Goal: Complete application form: Complete application form

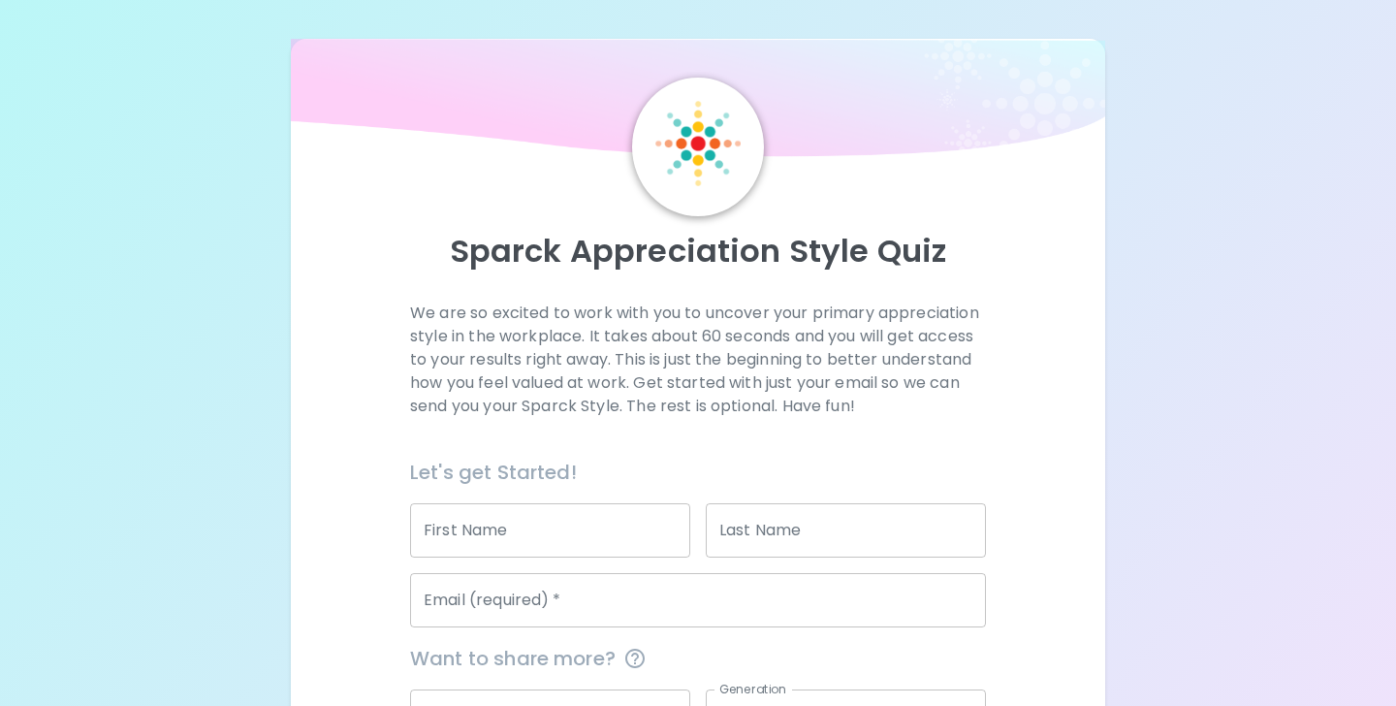
click at [603, 526] on input "First Name" at bounding box center [550, 530] width 280 height 54
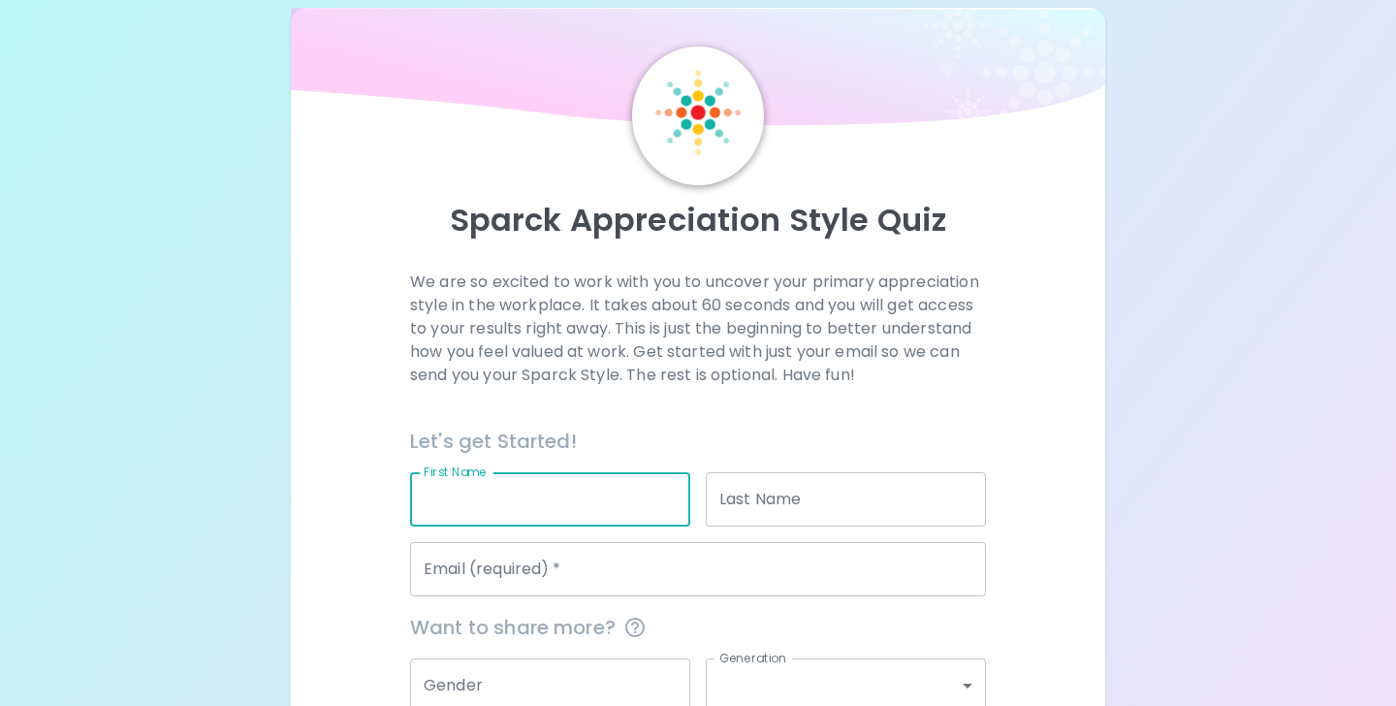
scroll to position [34, 0]
click at [529, 485] on input "First Name" at bounding box center [550, 496] width 280 height 54
type input "[PERSON_NAME]"
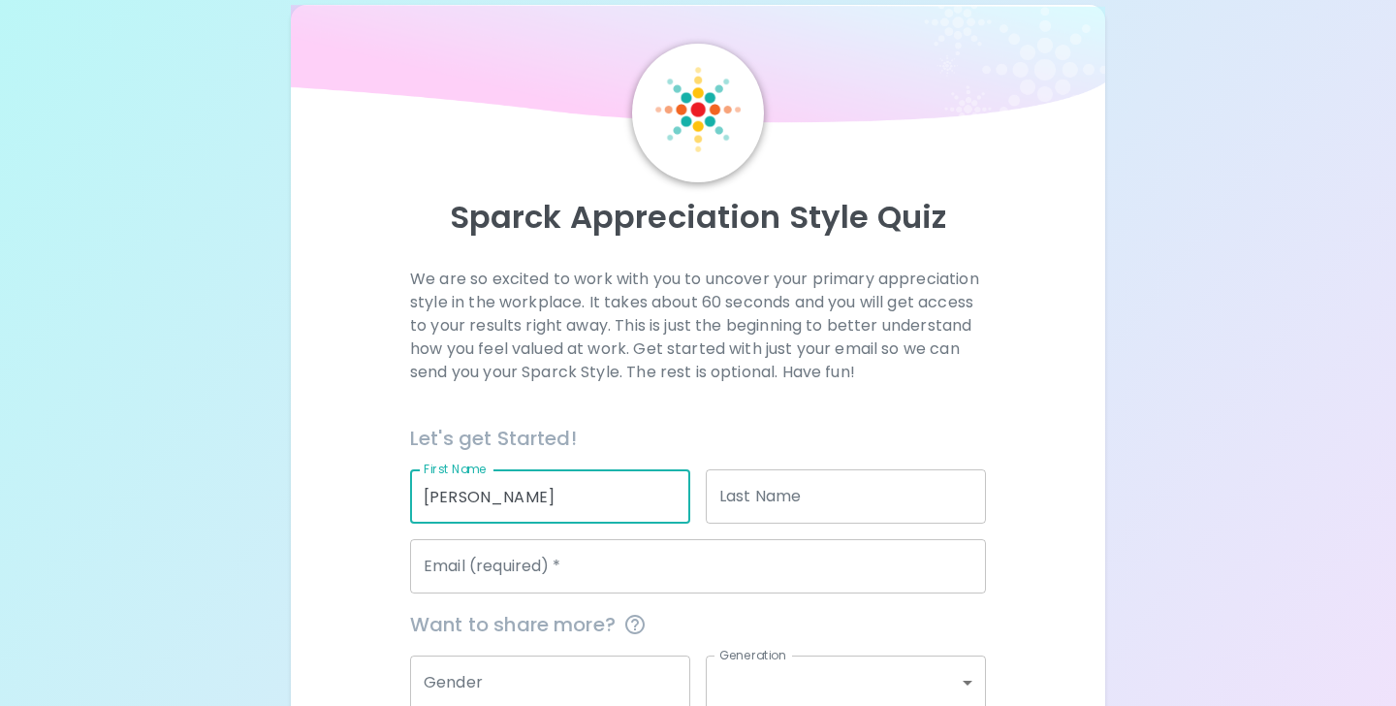
click at [752, 505] on input "Last Name" at bounding box center [846, 496] width 280 height 54
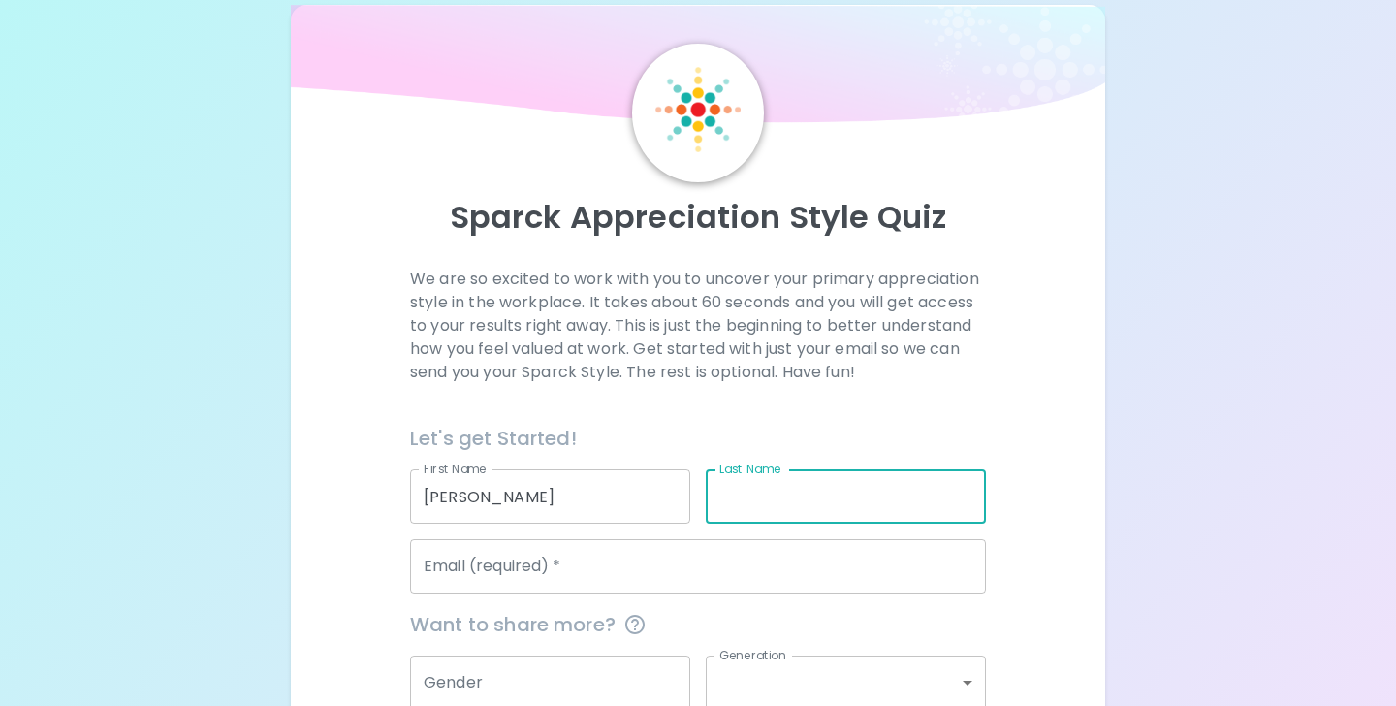
click at [521, 516] on input "[PERSON_NAME]" at bounding box center [550, 496] width 280 height 54
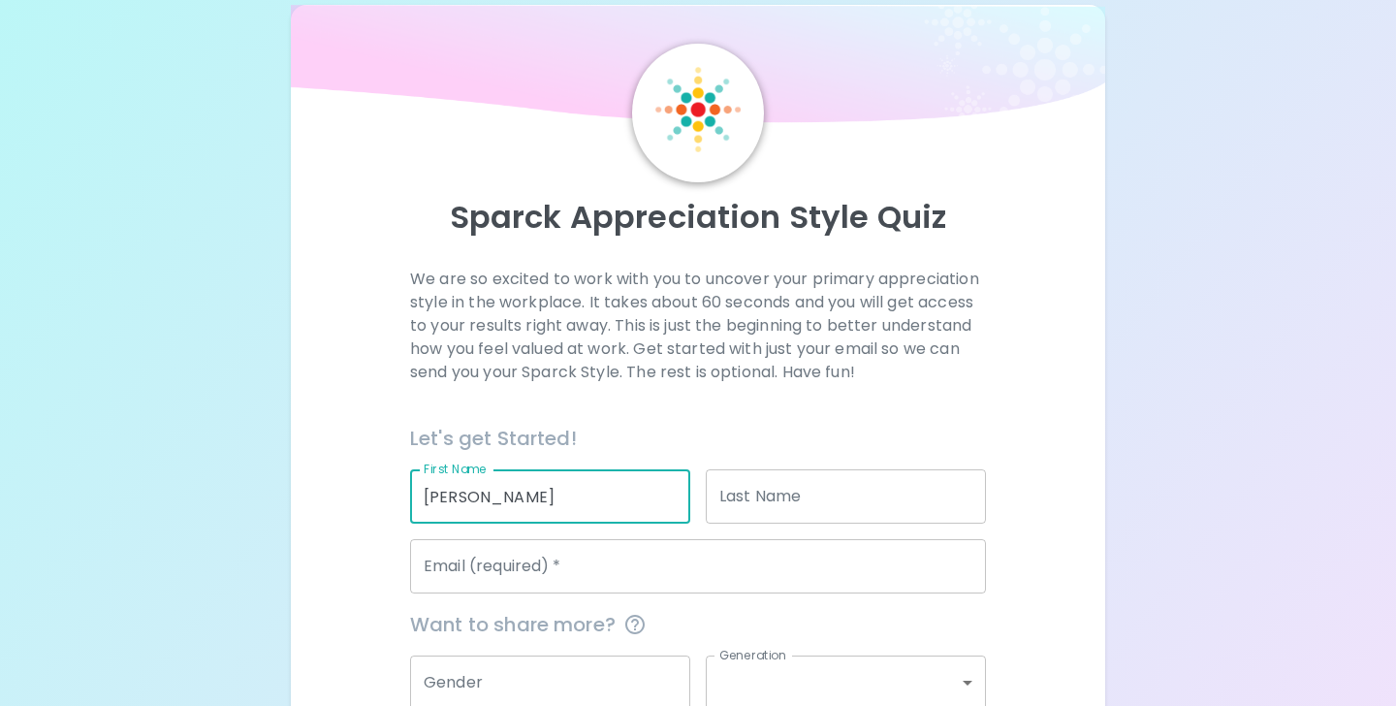
click at [521, 516] on input "[PERSON_NAME]" at bounding box center [550, 496] width 280 height 54
click at [542, 570] on input "Email (required)   *" at bounding box center [698, 566] width 576 height 54
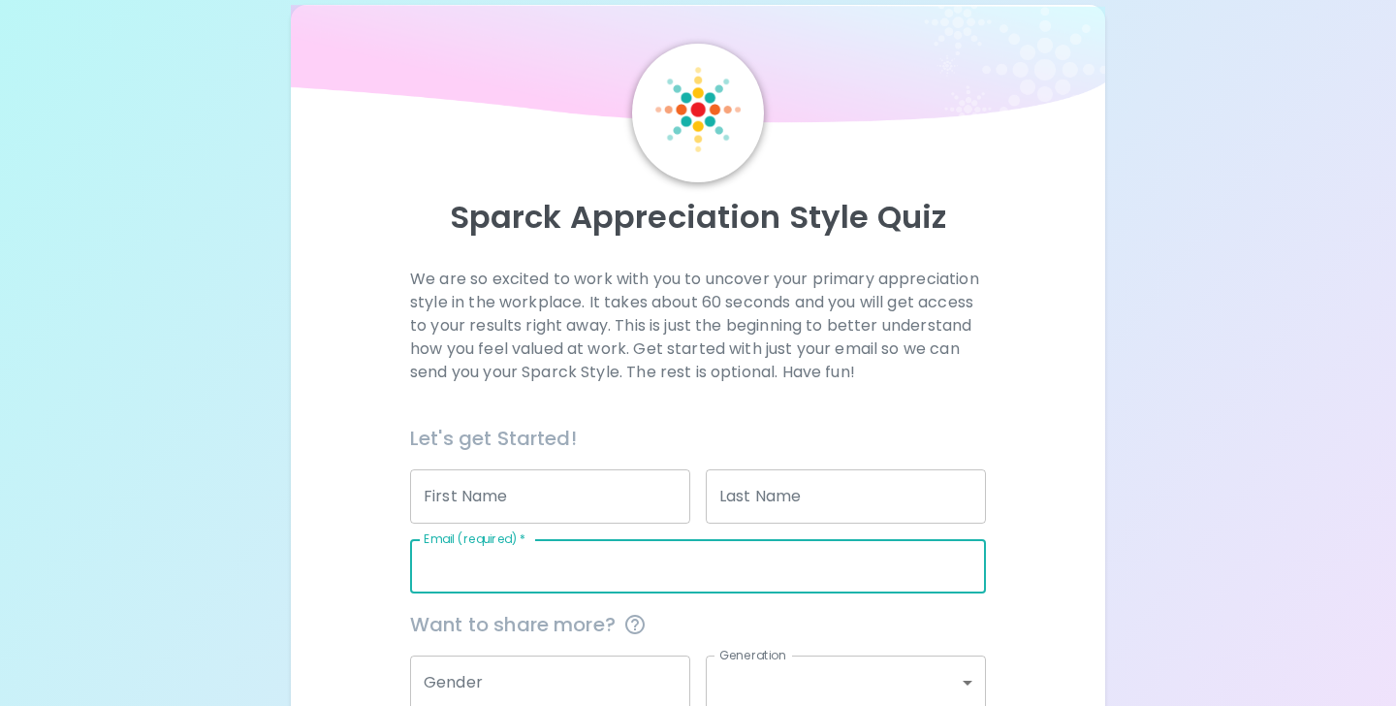
scroll to position [218, 0]
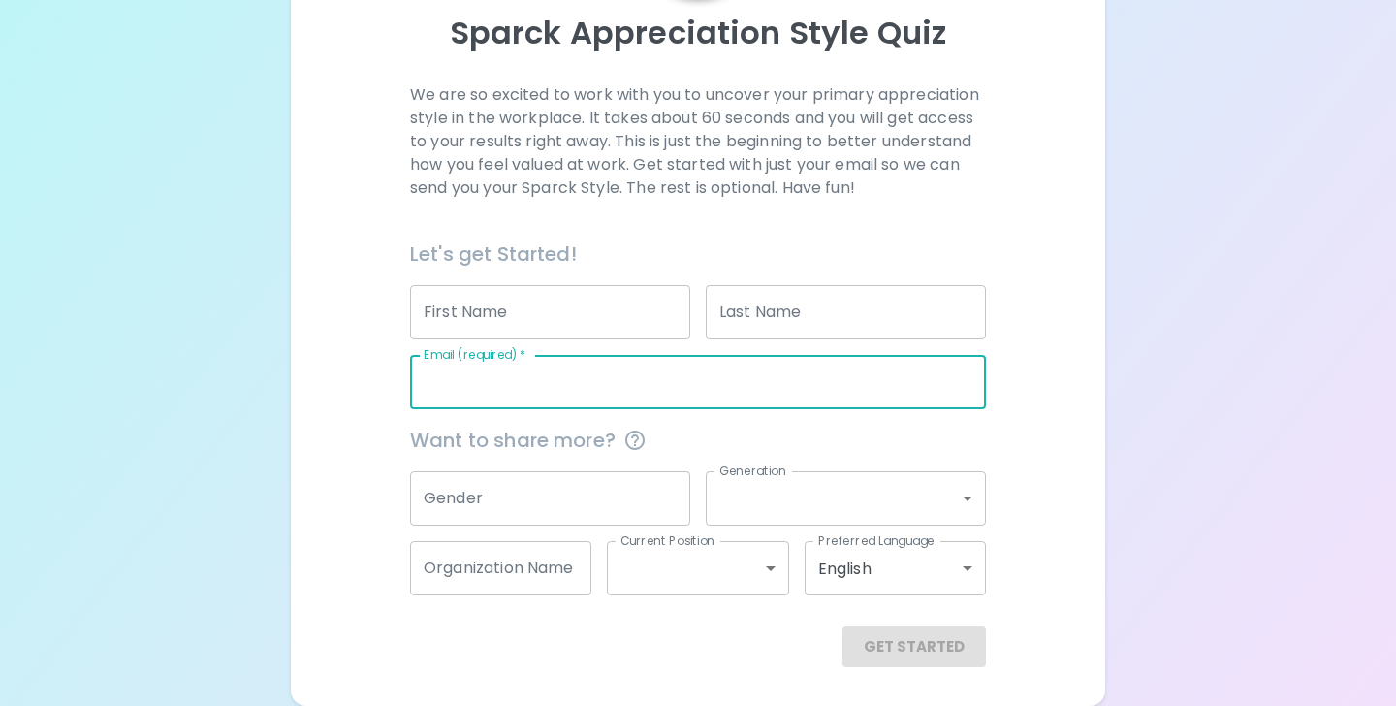
click at [507, 377] on input "Email (required)   *" at bounding box center [698, 382] width 576 height 54
type input "[EMAIL_ADDRESS][DOMAIN_NAME]"
click at [900, 646] on button "Get Started" at bounding box center [915, 646] width 144 height 41
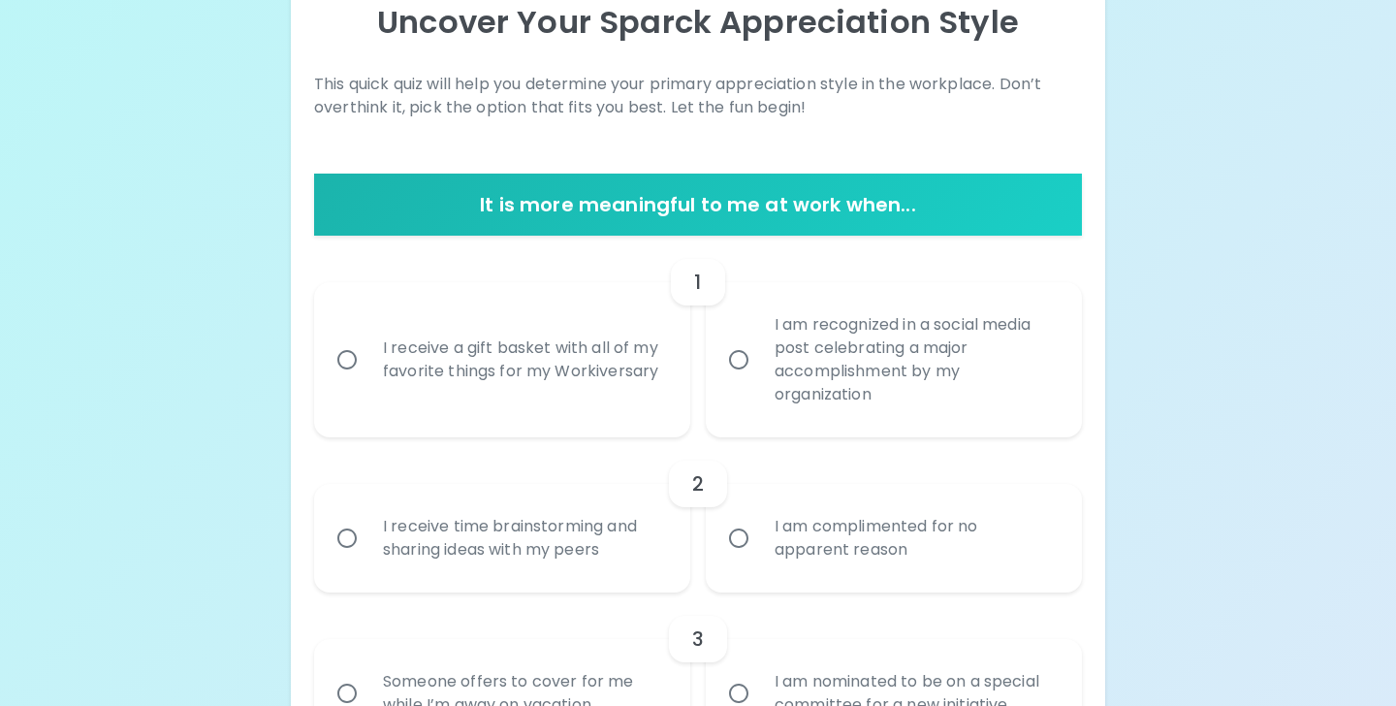
scroll to position [232, 0]
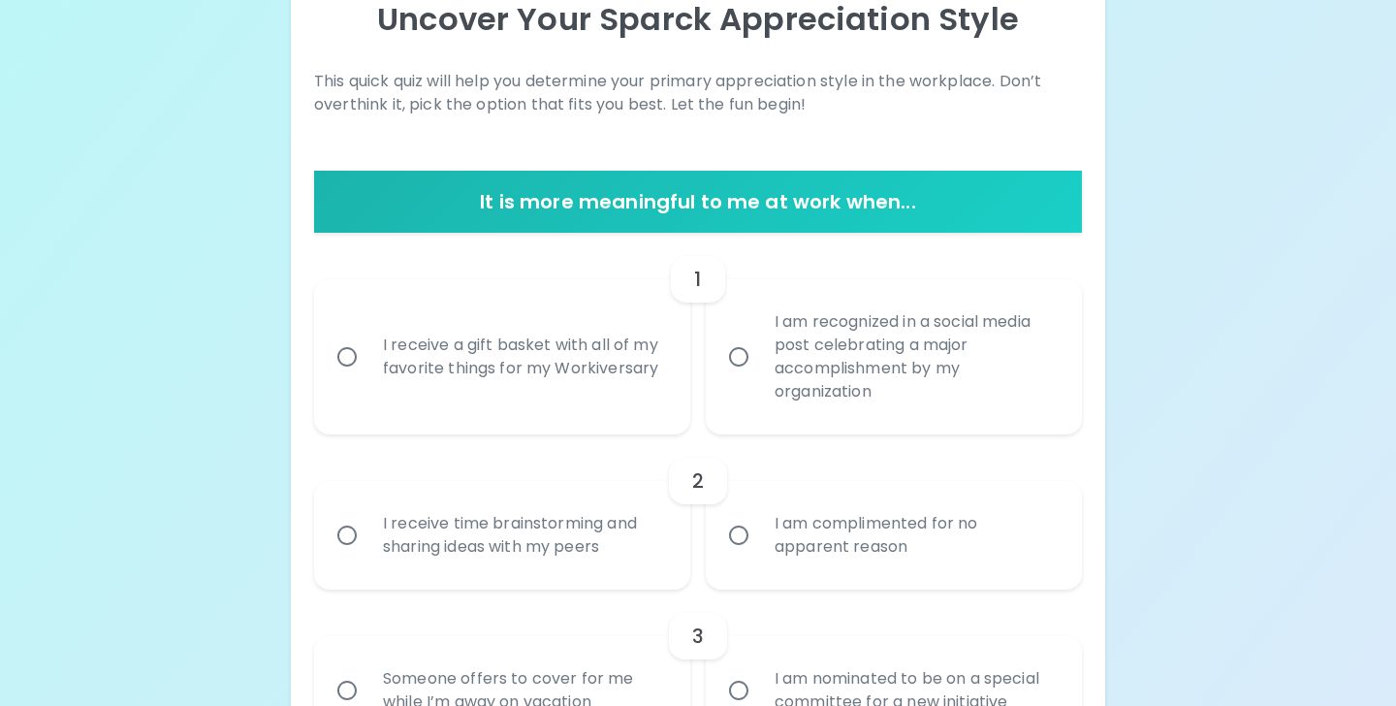
click at [599, 412] on label "I receive a gift basket with all of my favorite things for my Workiversary" at bounding box center [492, 356] width 376 height 155
click at [368, 377] on input "I receive a gift basket with all of my favorite things for my Workiversary" at bounding box center [347, 356] width 41 height 41
radio input "true"
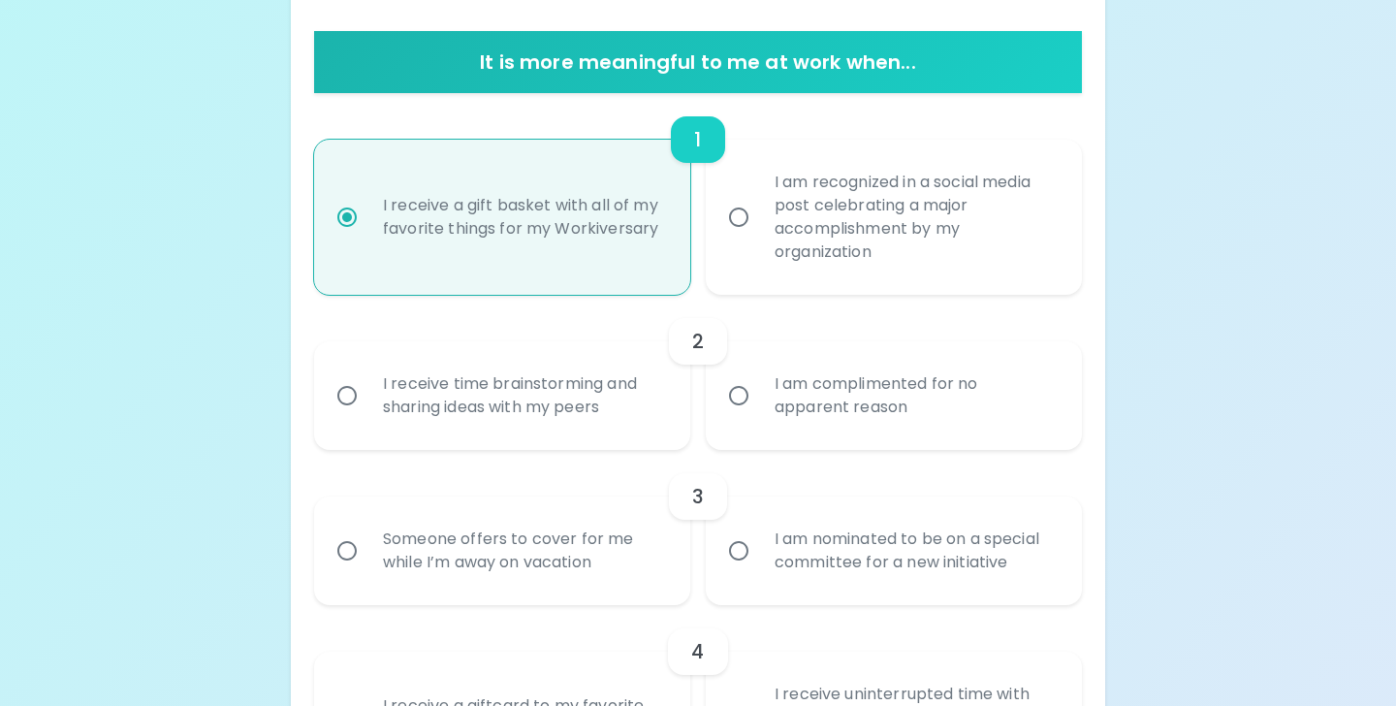
scroll to position [387, 0]
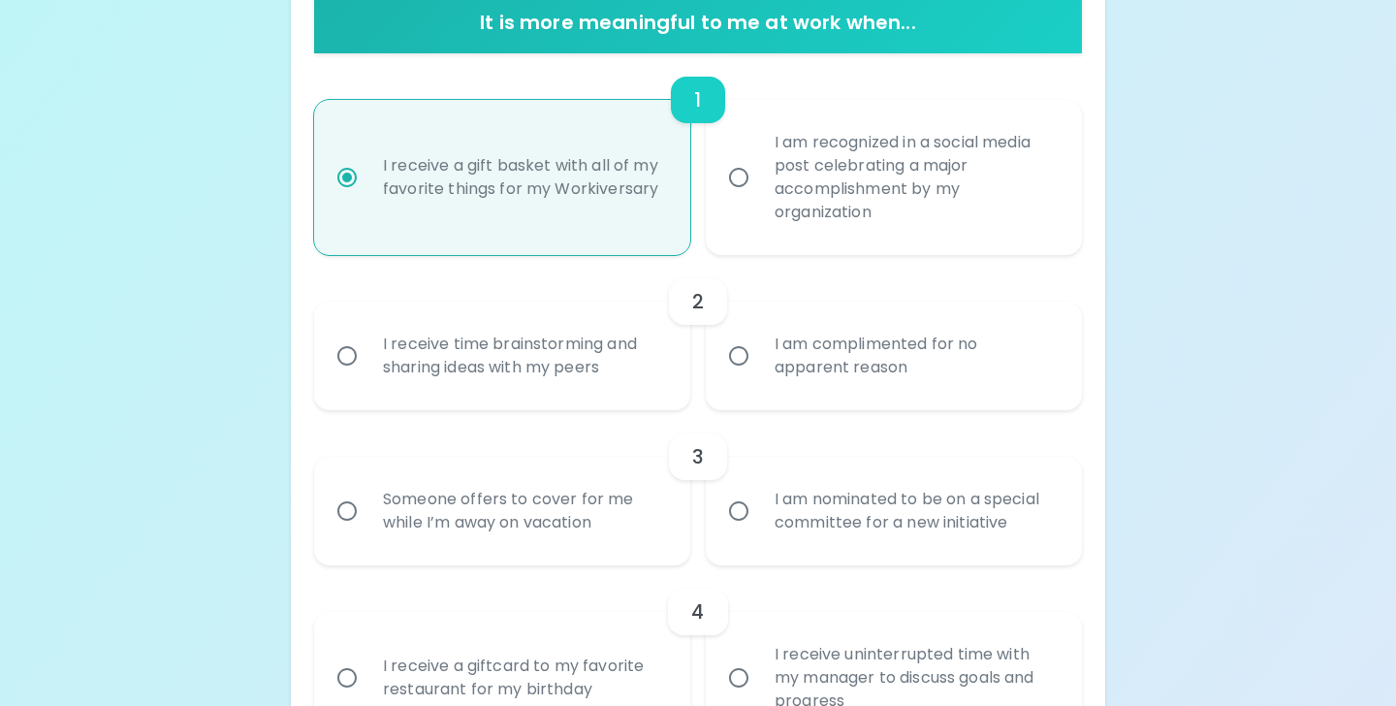
click at [799, 348] on div "I am complimented for no apparent reason" at bounding box center [915, 355] width 312 height 93
click at [759, 348] on input "I am complimented for no apparent reason" at bounding box center [739, 356] width 41 height 41
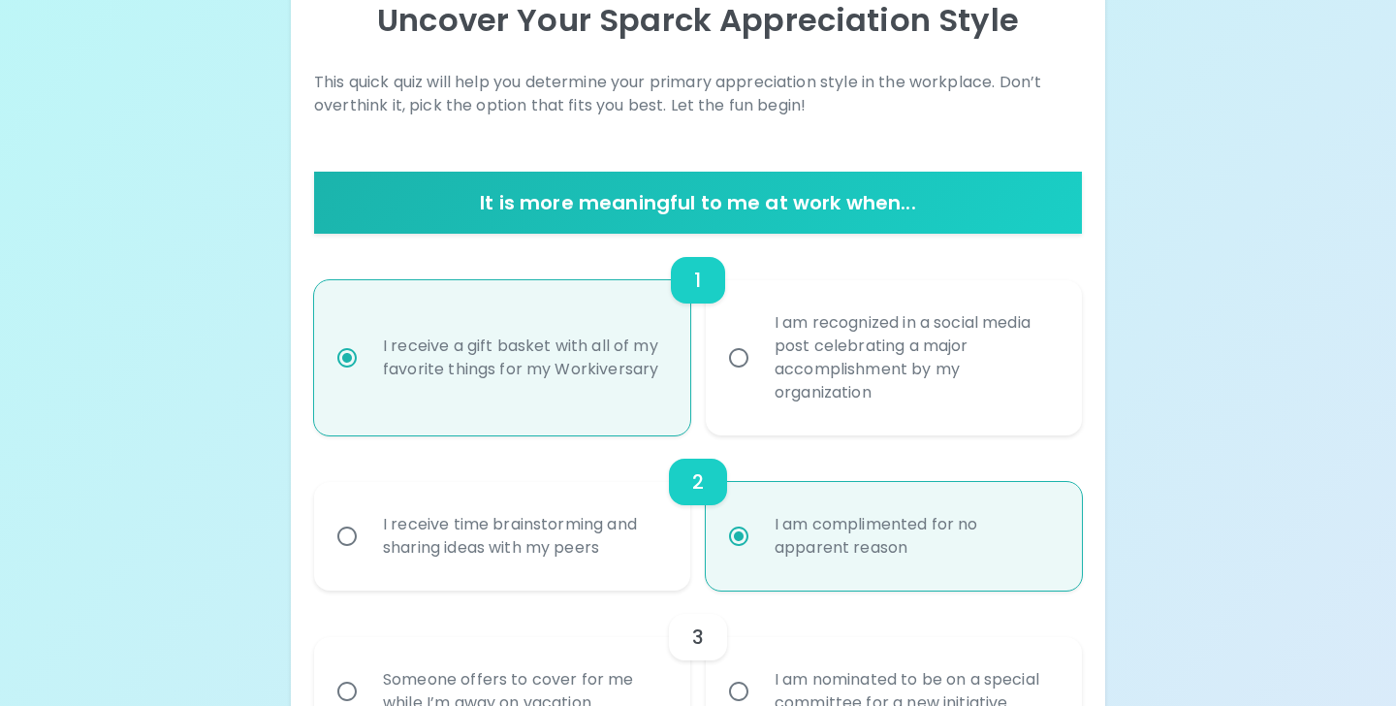
scroll to position [99, 0]
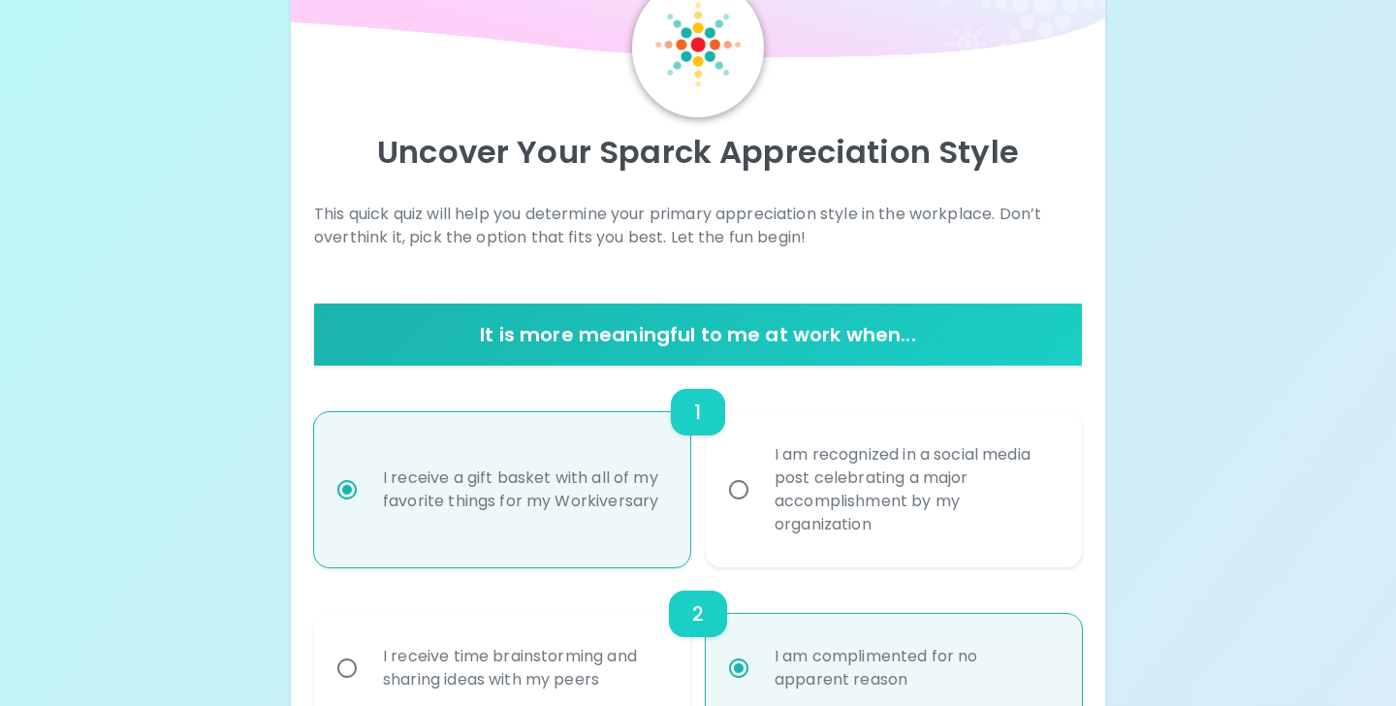
radio input "true"
click at [796, 454] on div "I am recognized in a social media post celebrating a major accomplishment by my…" at bounding box center [915, 490] width 312 height 140
click at [759, 469] on input "I am recognized in a social media post celebrating a major accomplishment by my…" at bounding box center [739, 489] width 41 height 41
radio input "false"
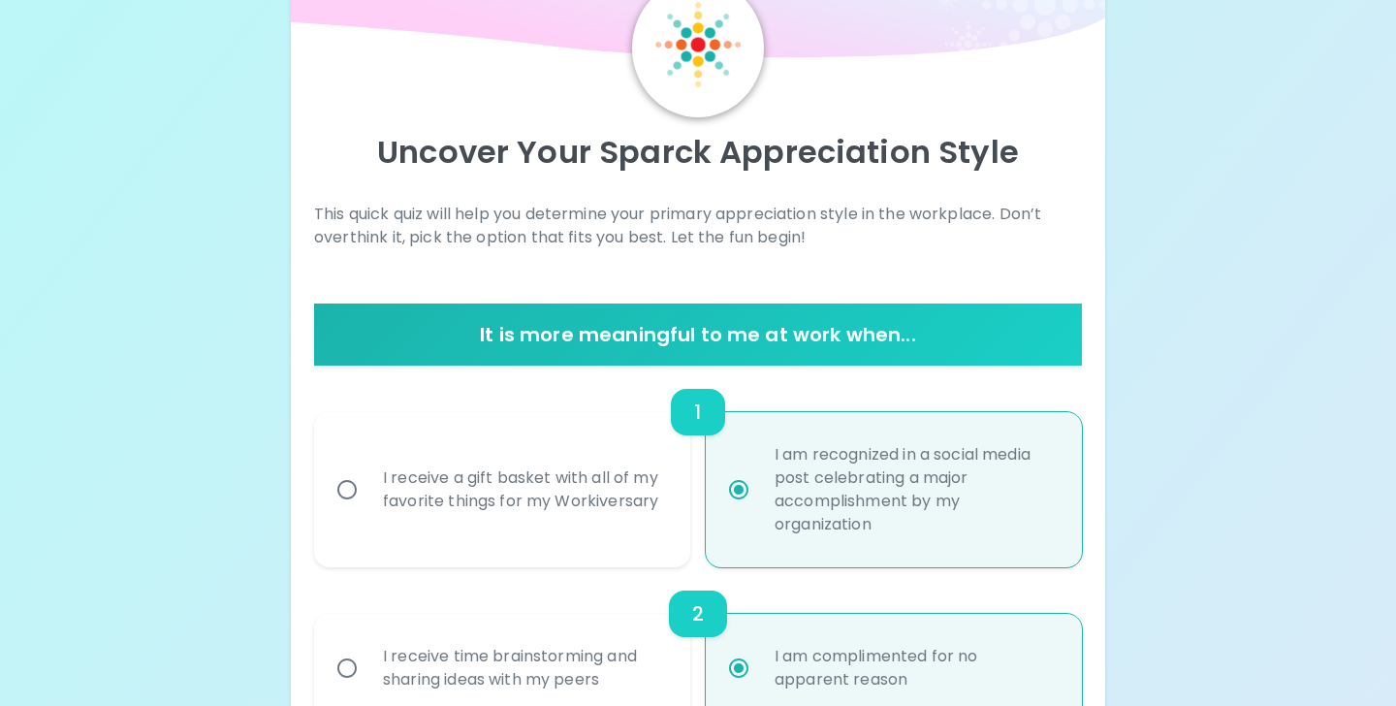
radio input "true"
click at [617, 459] on div "I receive a gift basket with all of my favorite things for my Workiversary" at bounding box center [524, 489] width 312 height 93
click at [368, 469] on input "I receive a gift basket with all of my favorite things for my Workiversary" at bounding box center [347, 489] width 41 height 41
radio input "false"
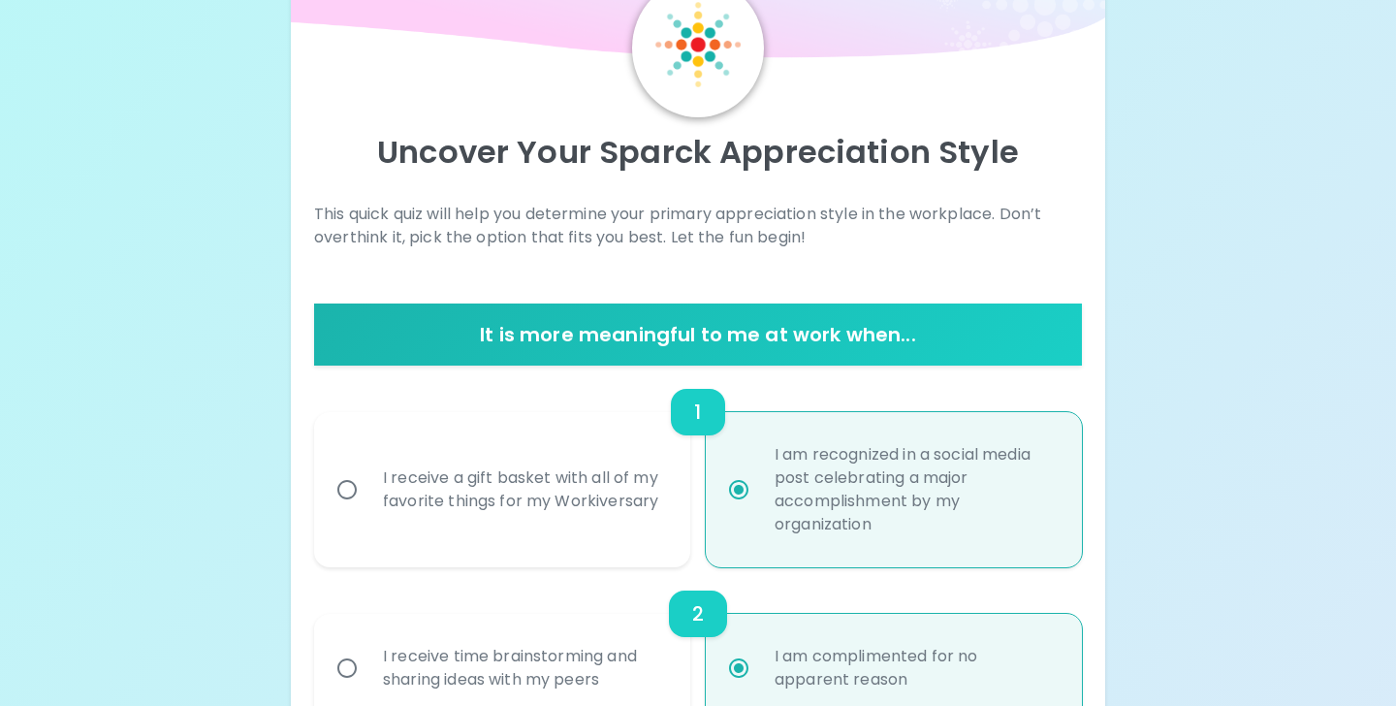
radio input "true"
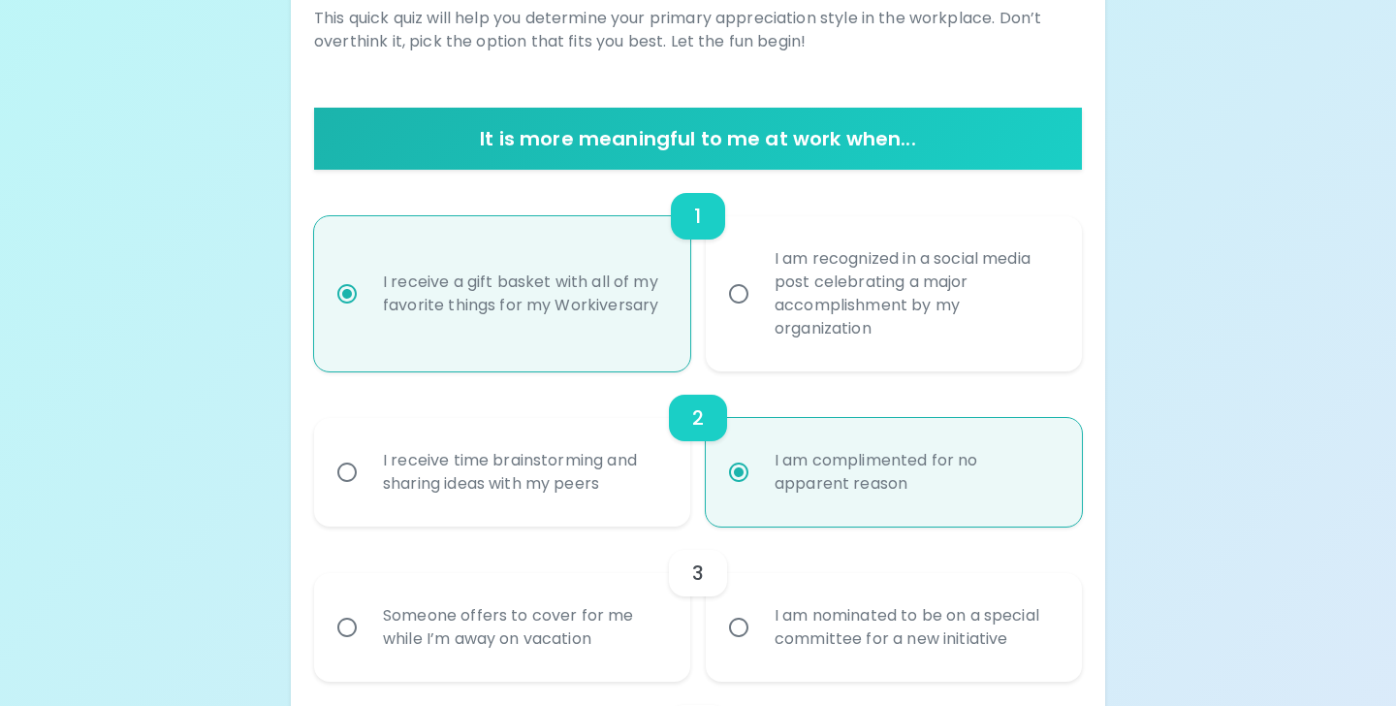
scroll to position [296, 0]
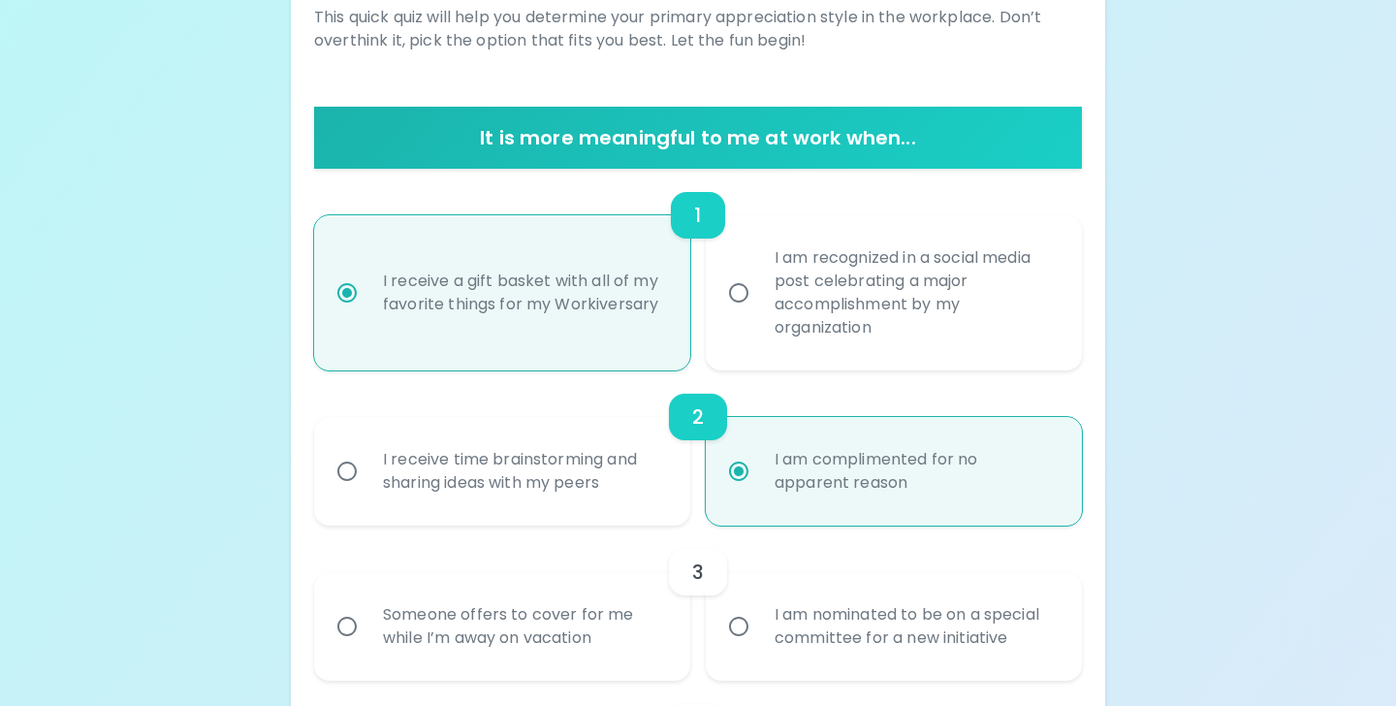
click at [827, 321] on div "I am recognized in a social media post celebrating a major accomplishment by my…" at bounding box center [915, 293] width 312 height 140
click at [759, 313] on input "I am recognized in a social media post celebrating a major accomplishment by my…" at bounding box center [739, 292] width 41 height 41
radio input "false"
radio input "true"
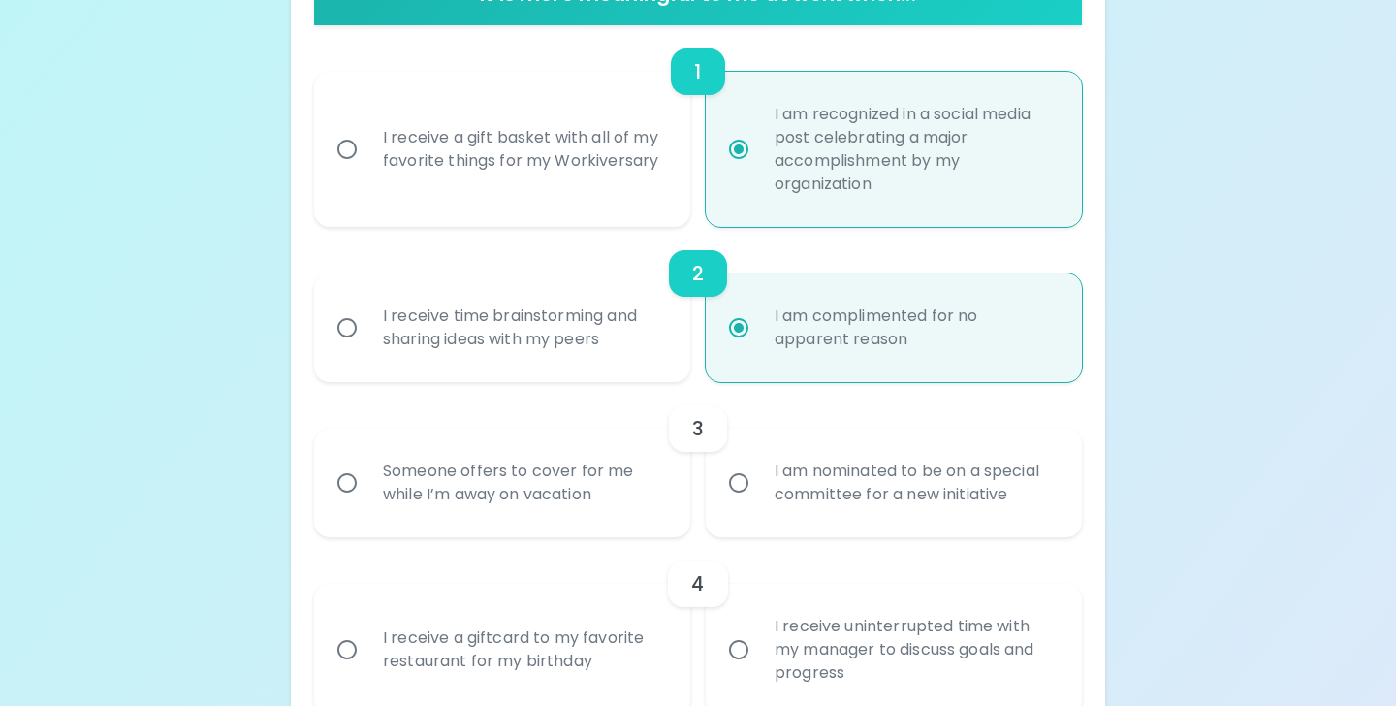
scroll to position [450, 0]
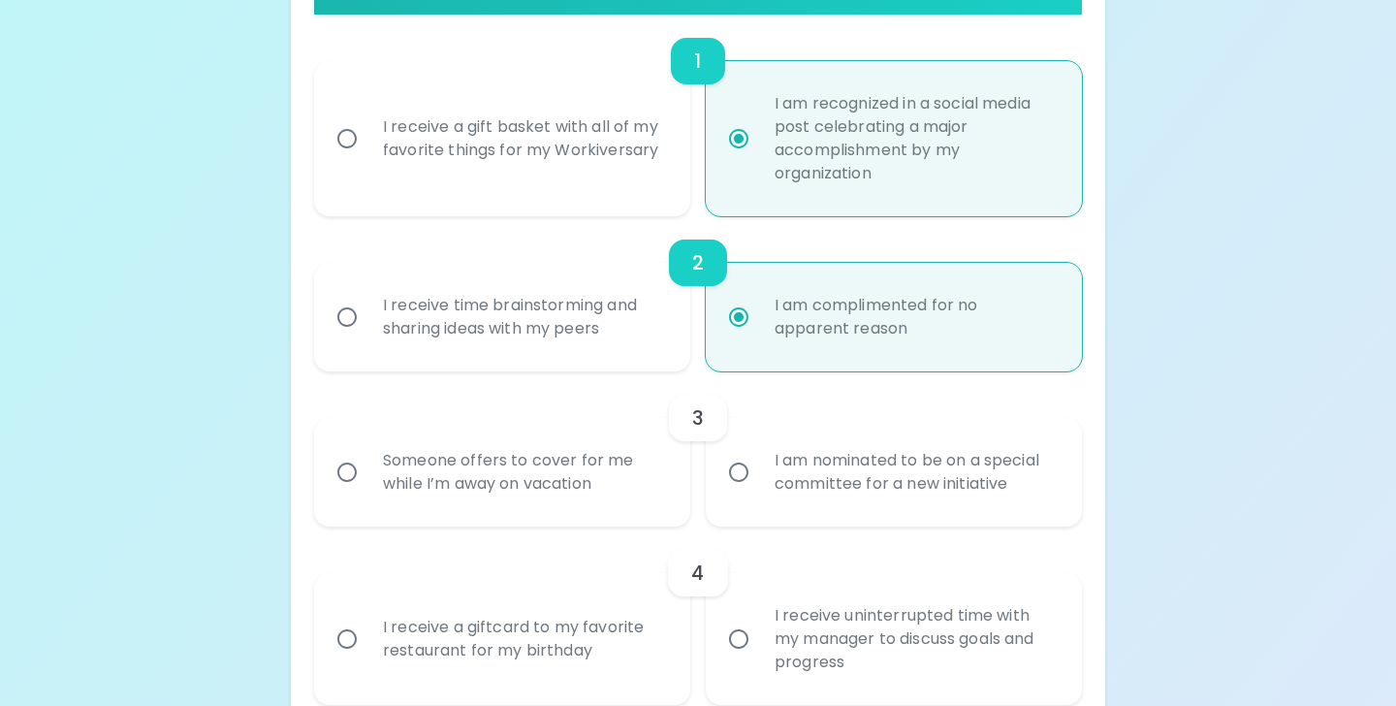
radio input "true"
click at [792, 485] on div "I am nominated to be on a special committee for a new initiative" at bounding box center [915, 472] width 312 height 93
click at [759, 485] on input "I am nominated to be on a special committee for a new initiative" at bounding box center [739, 472] width 41 height 41
radio input "true"
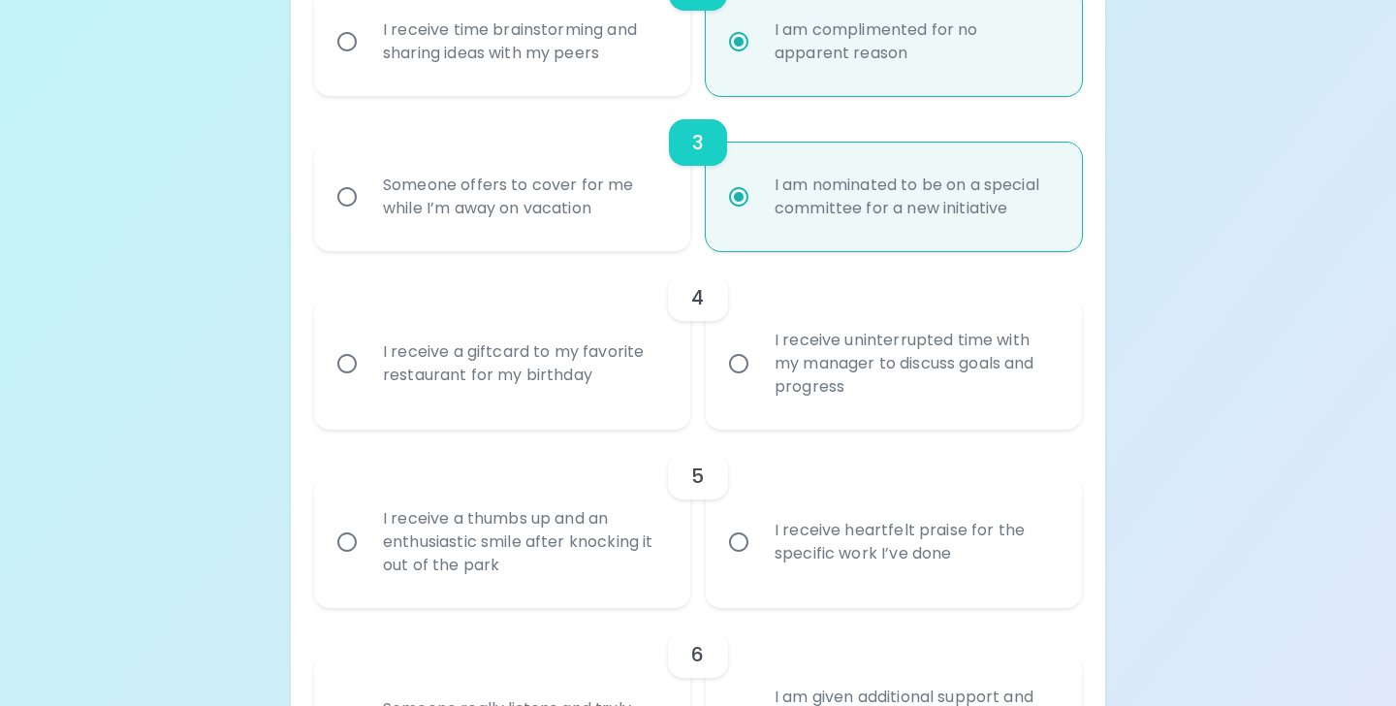
scroll to position [723, 0]
radio input "true"
click at [800, 391] on div "I receive uninterrupted time with my manager to discuss goals and progress" at bounding box center [915, 365] width 312 height 116
click at [759, 386] on input "I receive uninterrupted time with my manager to discuss goals and progress" at bounding box center [739, 365] width 41 height 41
radio input "false"
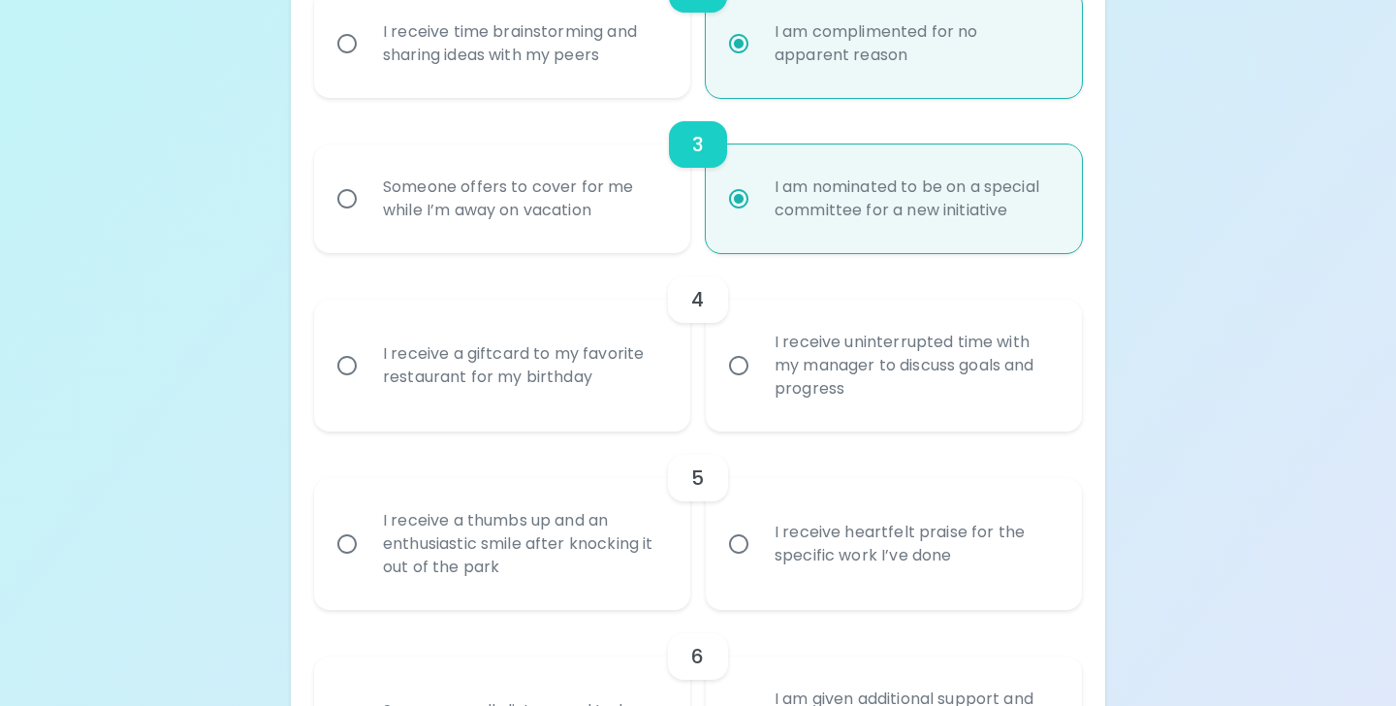
radio input "false"
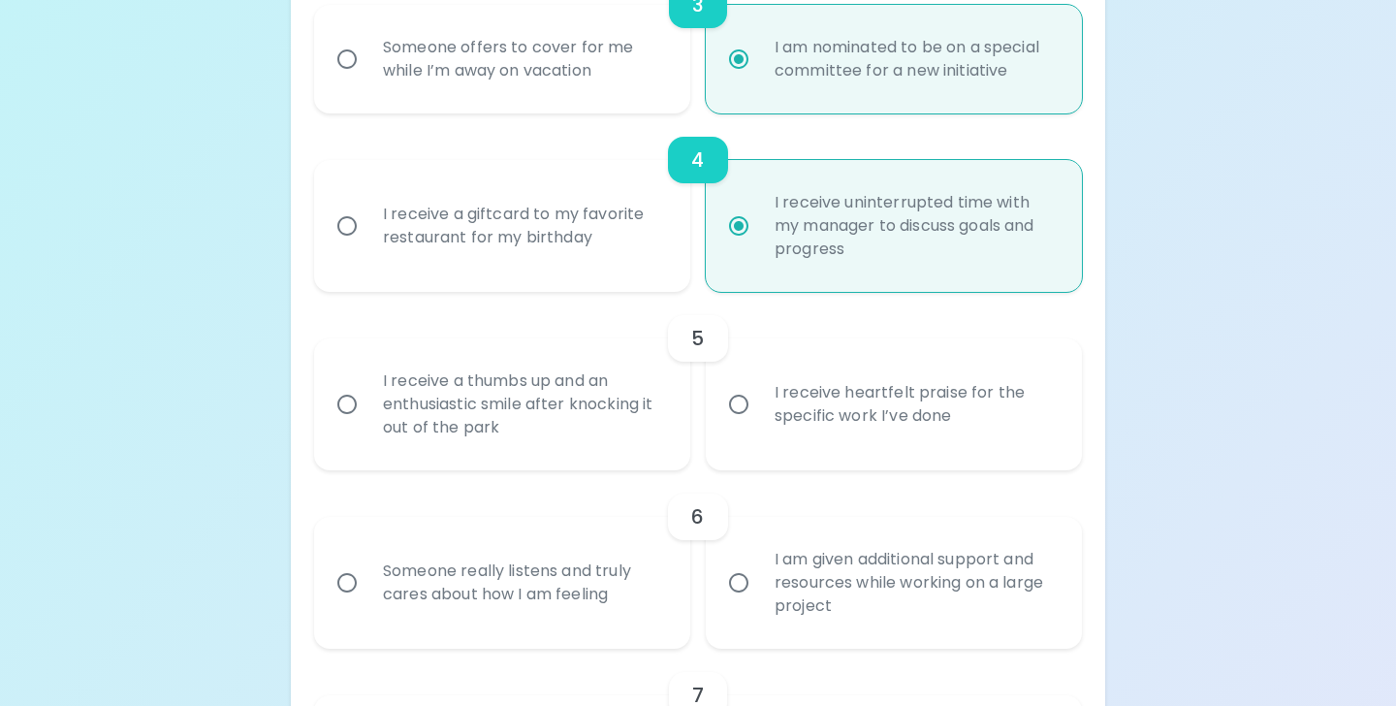
scroll to position [879, 0]
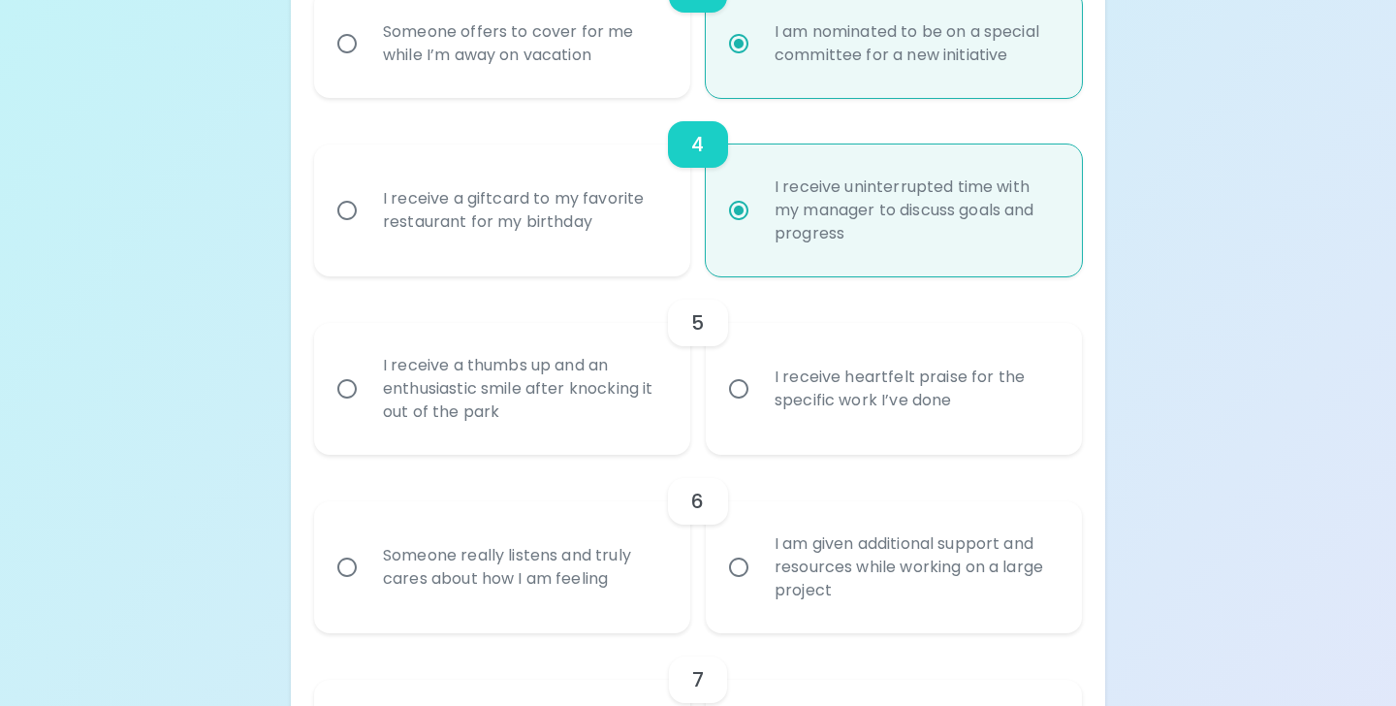
radio input "true"
click at [783, 426] on div "I receive heartfelt praise for the specific work I’ve done" at bounding box center [915, 388] width 312 height 93
click at [759, 409] on input "I receive heartfelt praise for the specific work I’ve done" at bounding box center [739, 388] width 41 height 41
radio input "false"
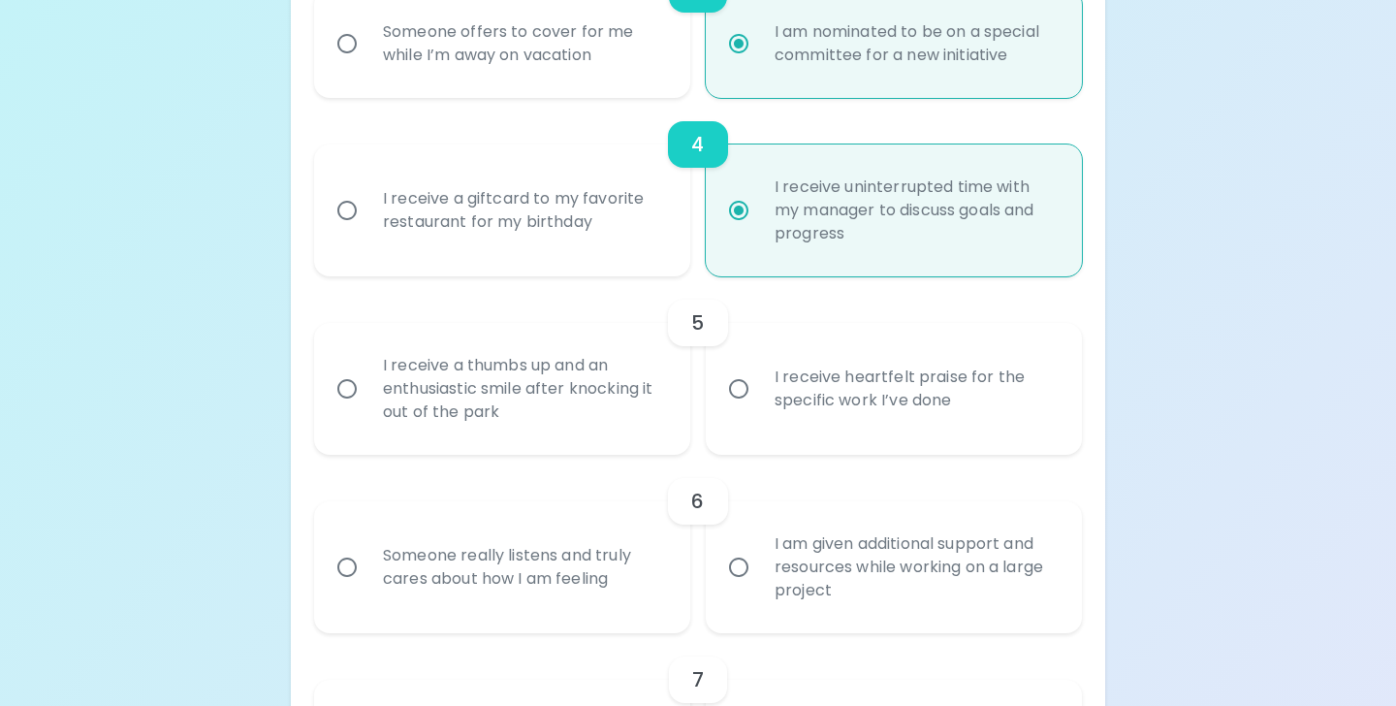
radio input "false"
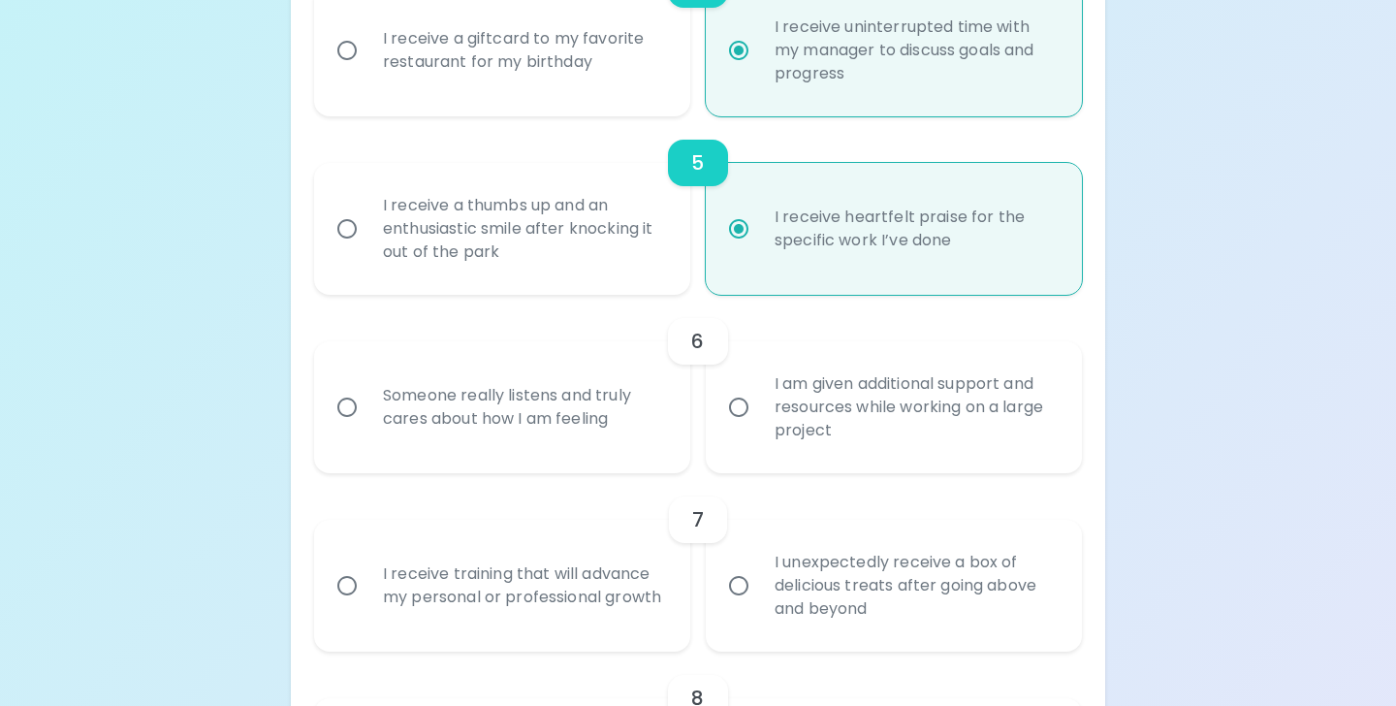
scroll to position [1039, 0]
radio input "true"
click at [635, 432] on div "Someone really listens and truly cares about how I am feeling" at bounding box center [524, 406] width 312 height 93
click at [368, 427] on input "Someone really listens and truly cares about how I am feeling" at bounding box center [347, 406] width 41 height 41
radio input "false"
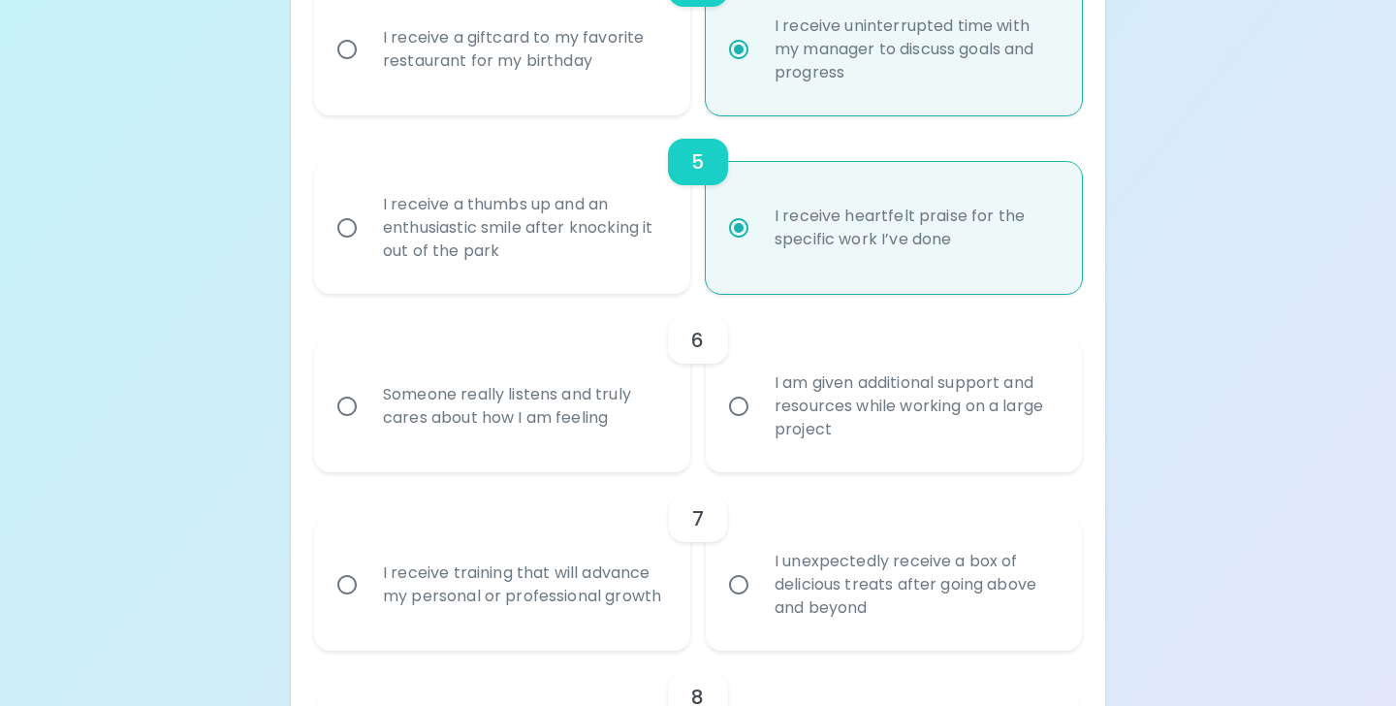
radio input "false"
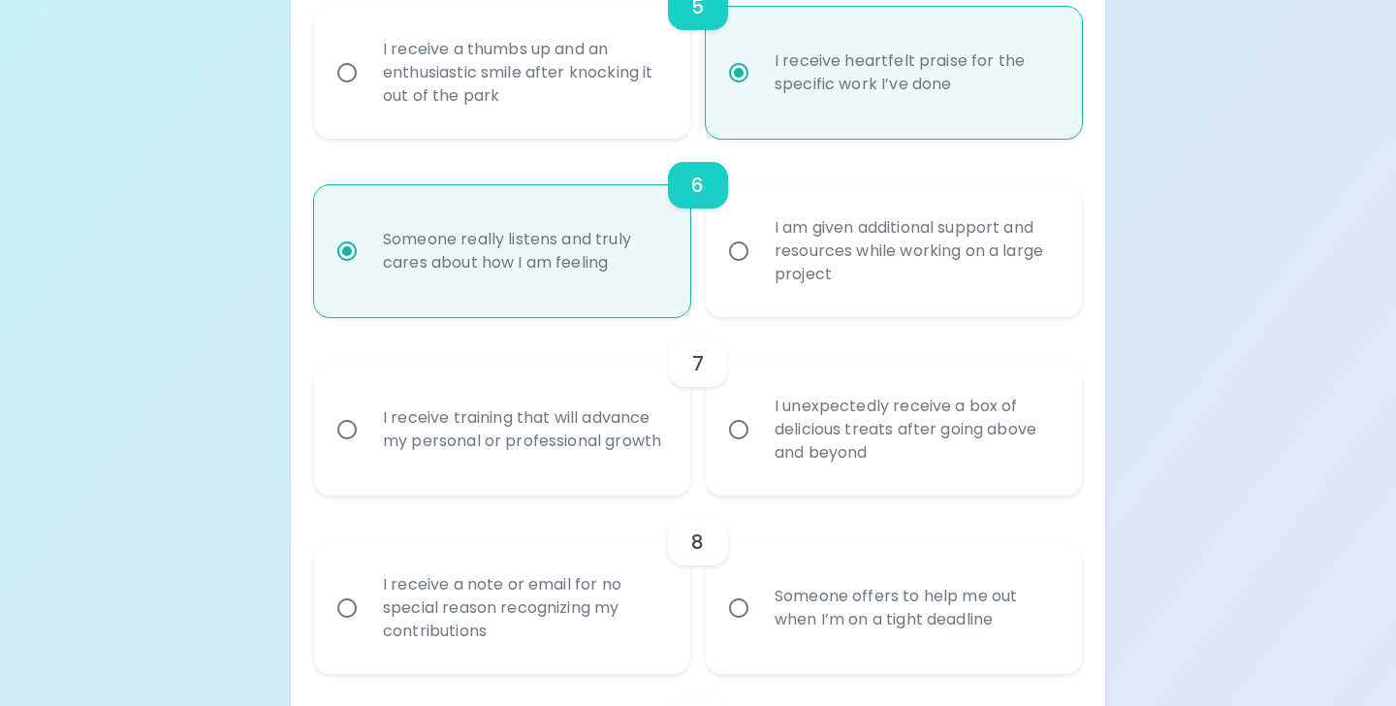
scroll to position [1254, 0]
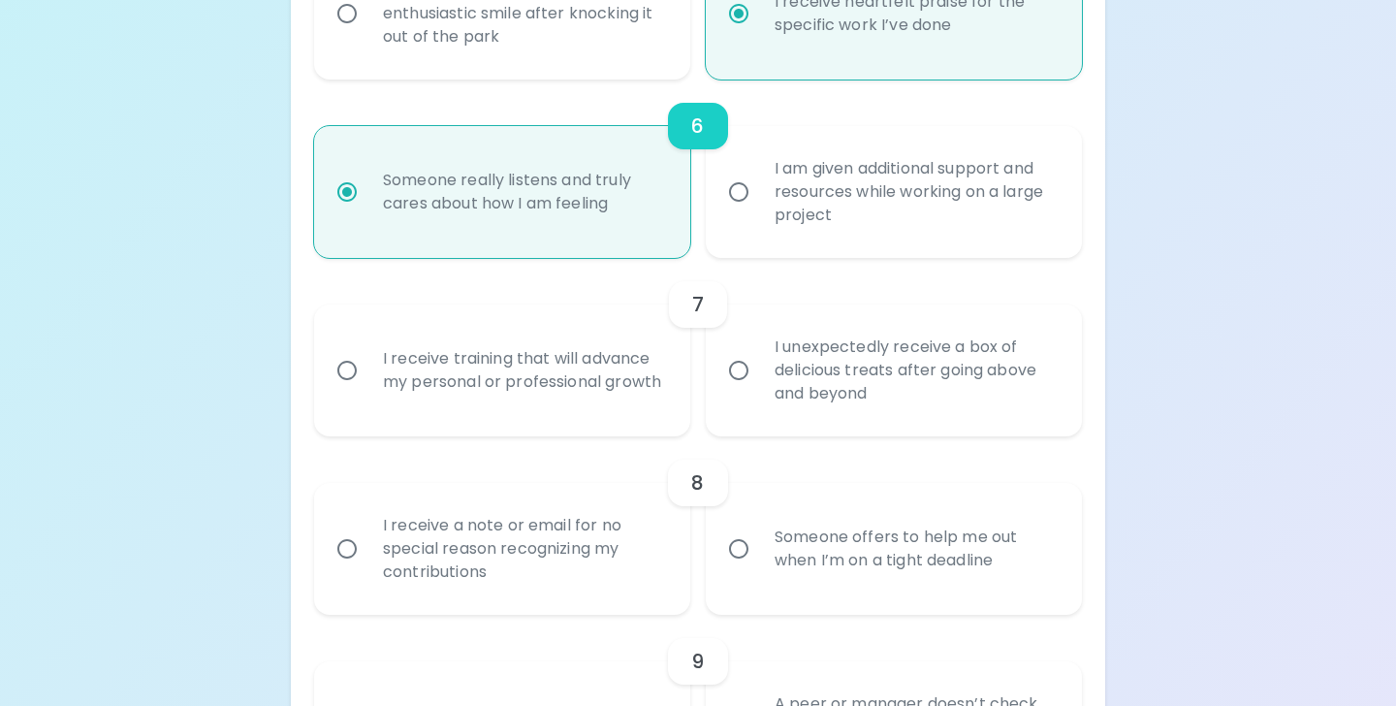
radio input "true"
drag, startPoint x: 745, startPoint y: 410, endPoint x: 732, endPoint y: 416, distance: 13.9
click at [732, 416] on label "I unexpectedly receive a box of delicious treats after going above and beyond" at bounding box center [883, 370] width 376 height 132
click at [732, 391] on input "I unexpectedly receive a box of delicious treats after going above and beyond" at bounding box center [739, 370] width 41 height 41
radio input "false"
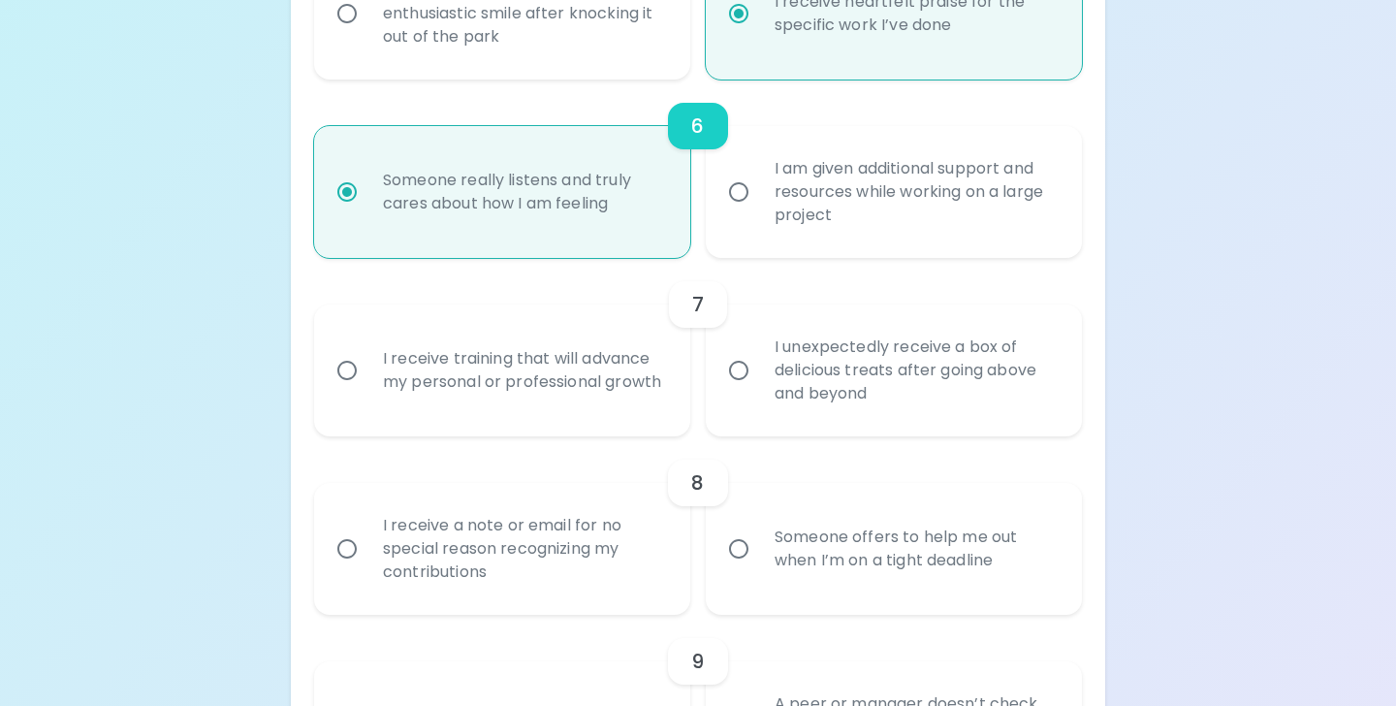
radio input "false"
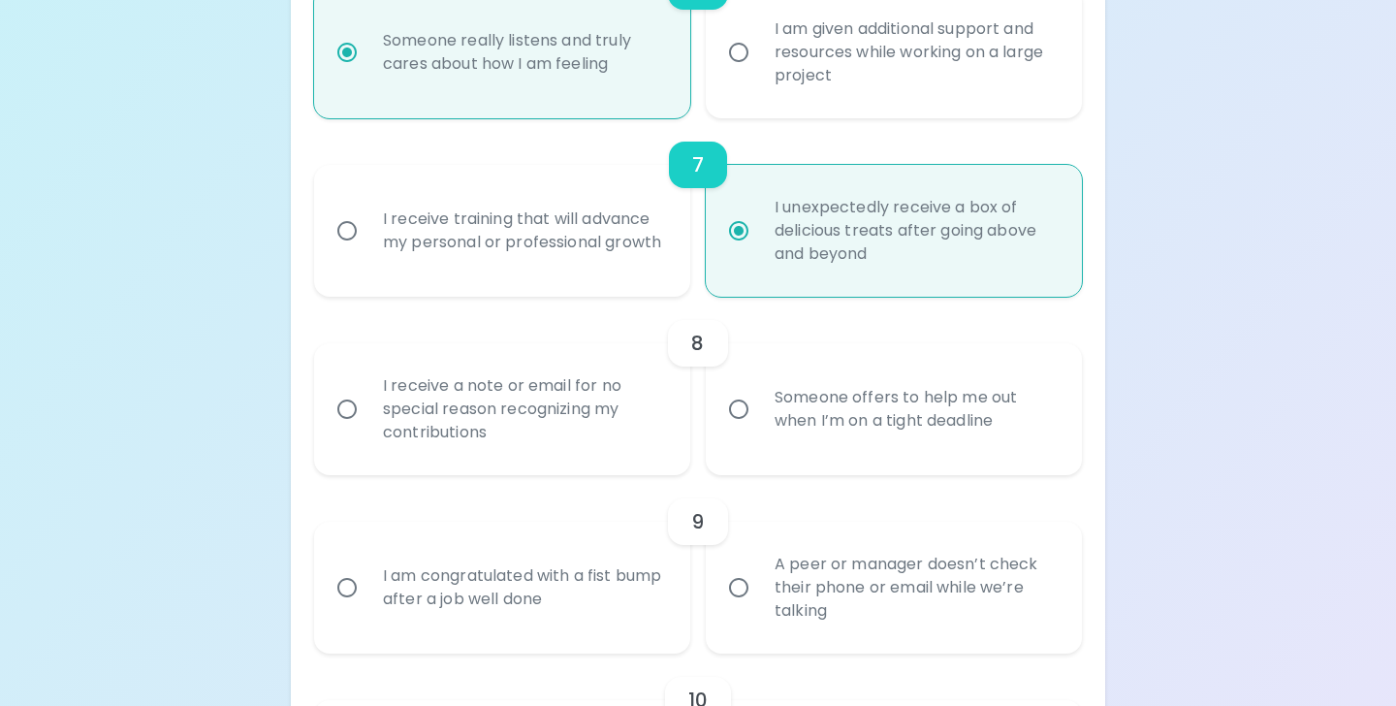
scroll to position [1409, 0]
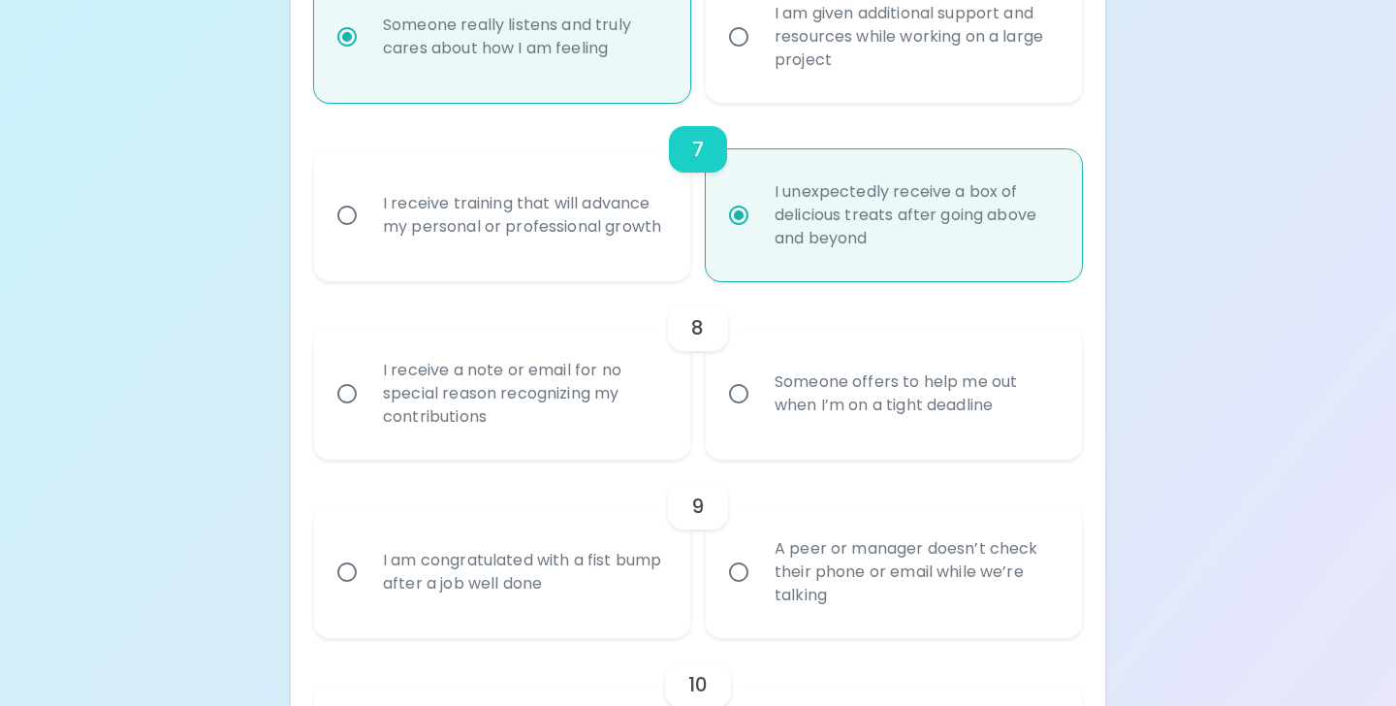
radio input "true"
click at [515, 235] on div "I receive training that will advance my personal or professional growth" at bounding box center [524, 215] width 312 height 93
click at [368, 235] on input "I receive training that will advance my personal or professional growth" at bounding box center [347, 215] width 41 height 41
radio input "false"
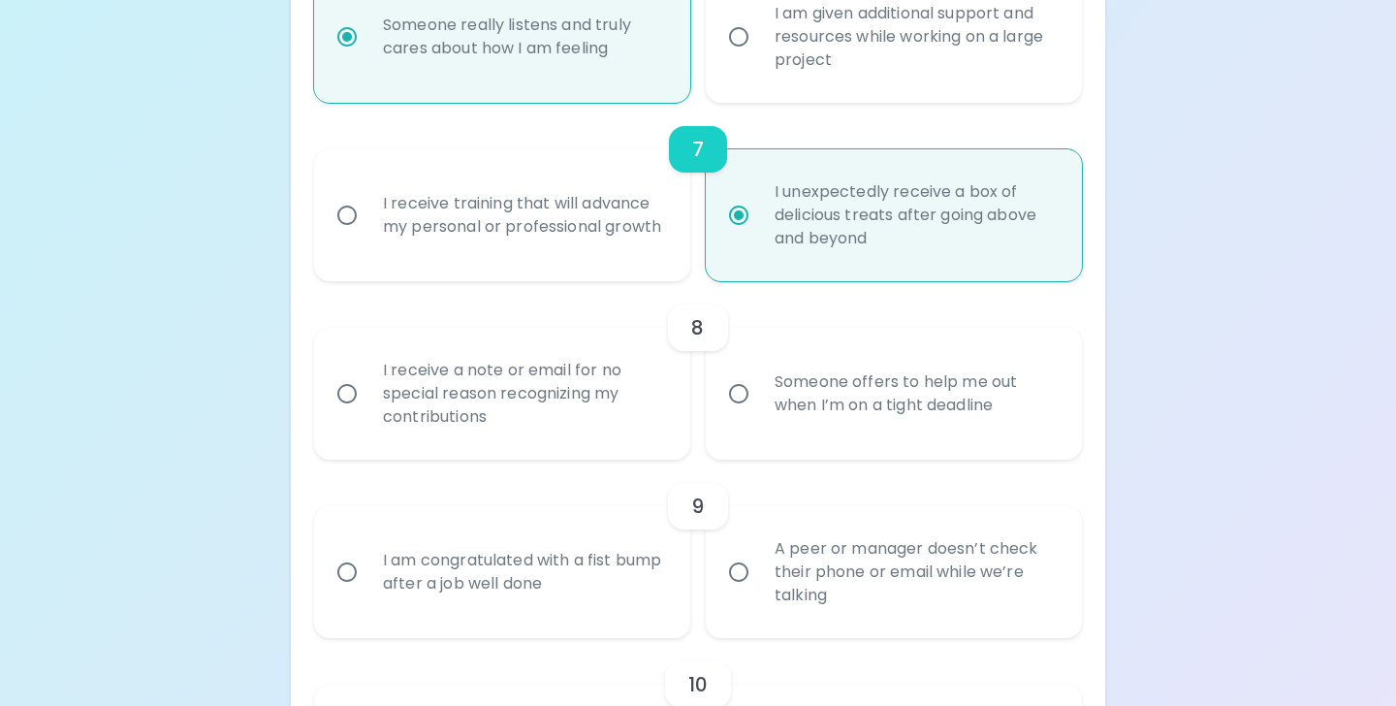
radio input "false"
radio input "true"
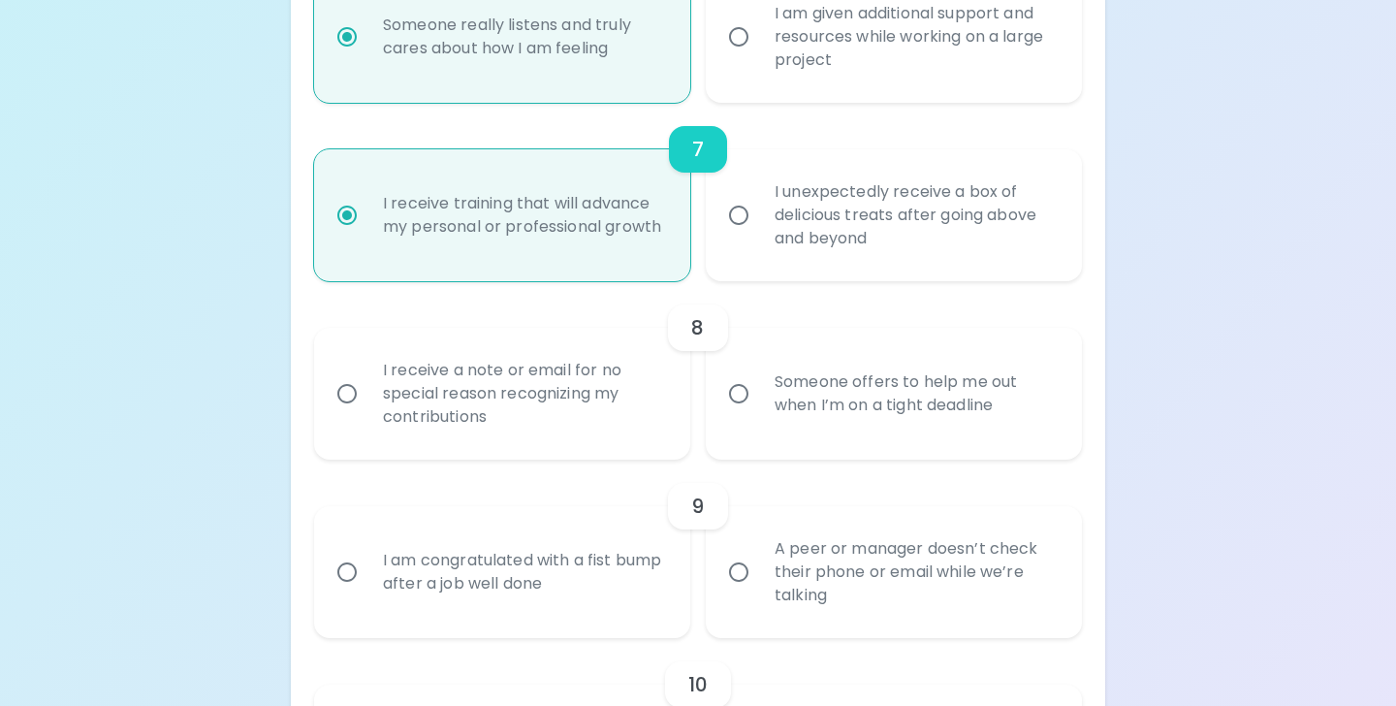
radio input "true"
click at [637, 400] on div "I receive a note or email for no special reason recognizing my contributions" at bounding box center [524, 394] width 312 height 116
click at [368, 400] on input "I receive a note or email for no special reason recognizing my contributions" at bounding box center [347, 393] width 41 height 41
radio input "false"
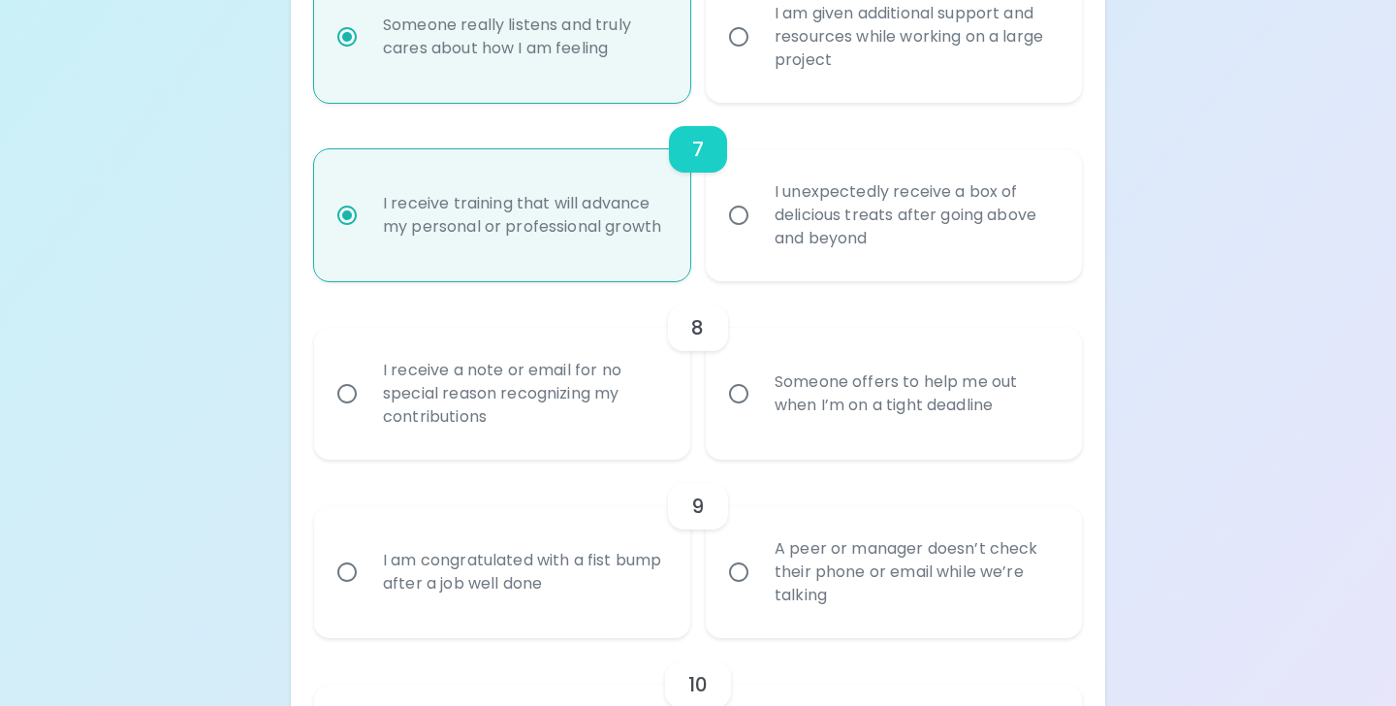
radio input "false"
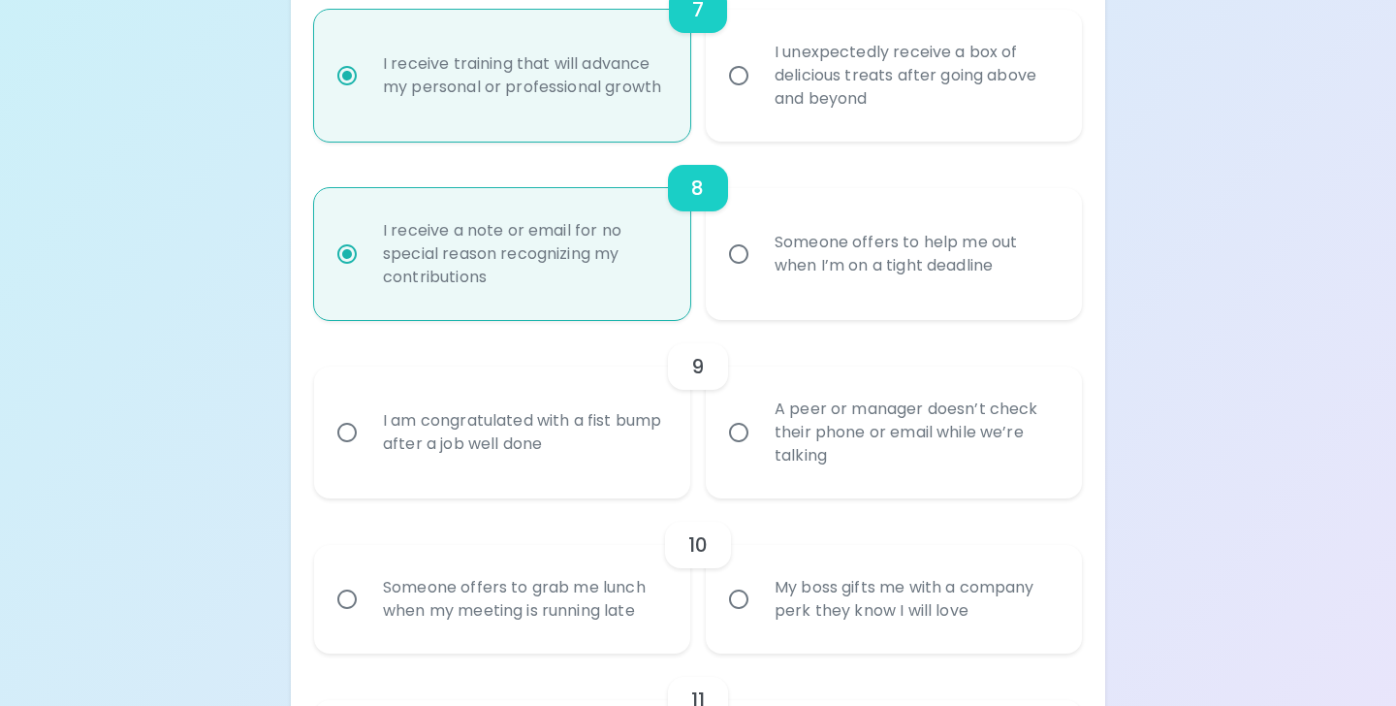
scroll to position [1564, 0]
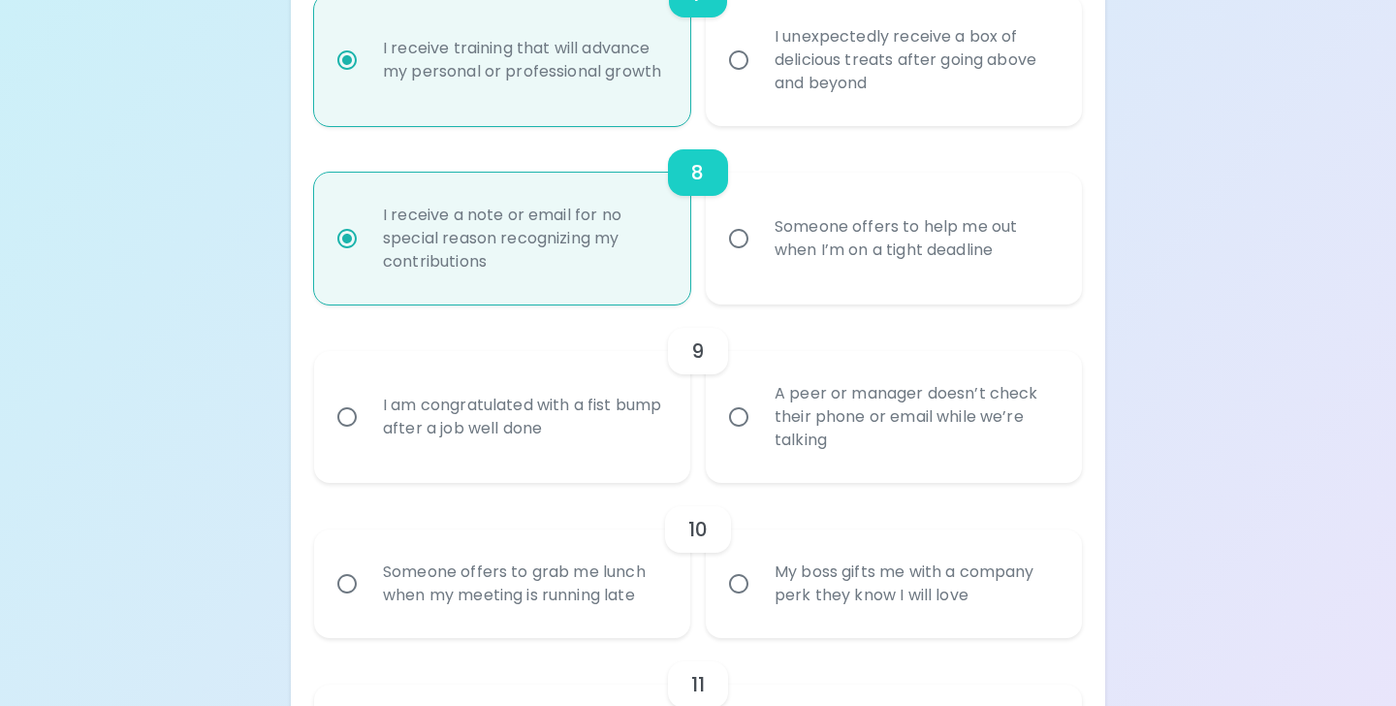
radio input "true"
click at [637, 400] on div "I am congratulated with a fist bump after a job well done" at bounding box center [524, 416] width 312 height 93
click at [368, 400] on input "I am congratulated with a fist bump after a job well done" at bounding box center [347, 417] width 41 height 41
radio input "false"
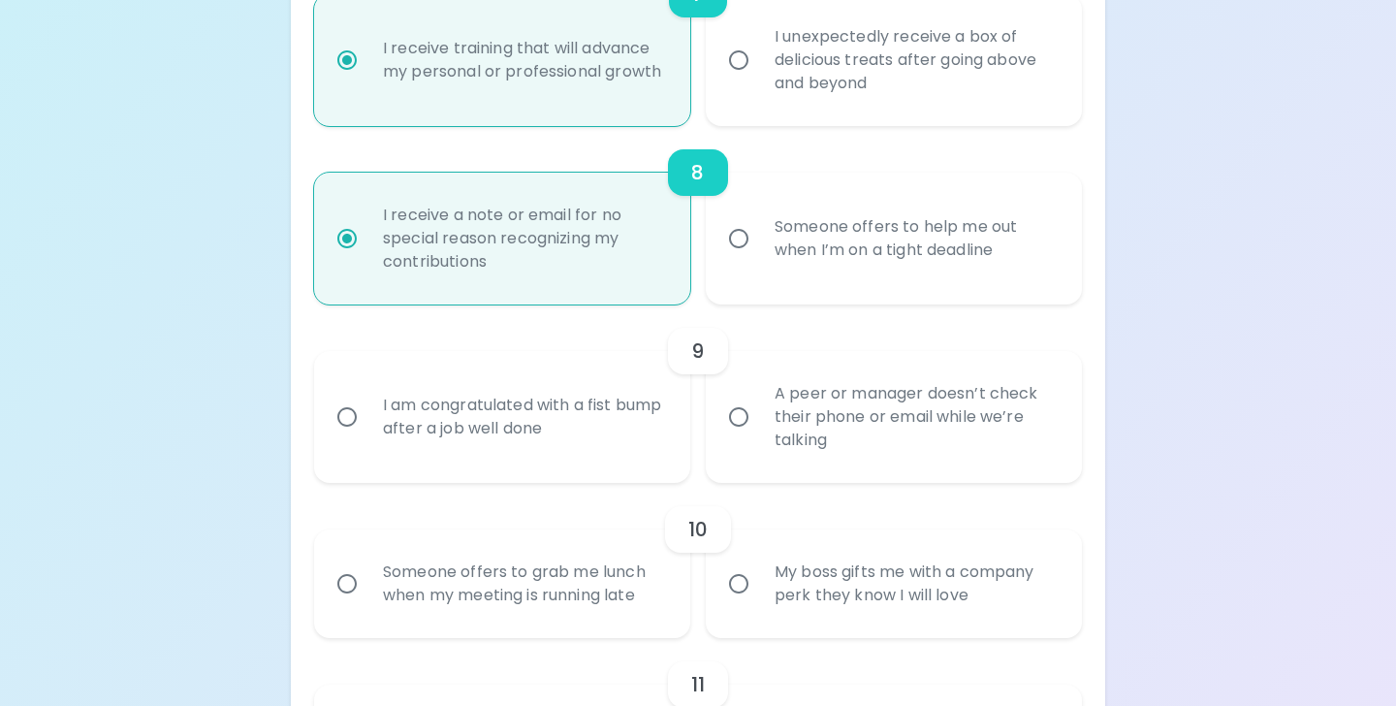
radio input "false"
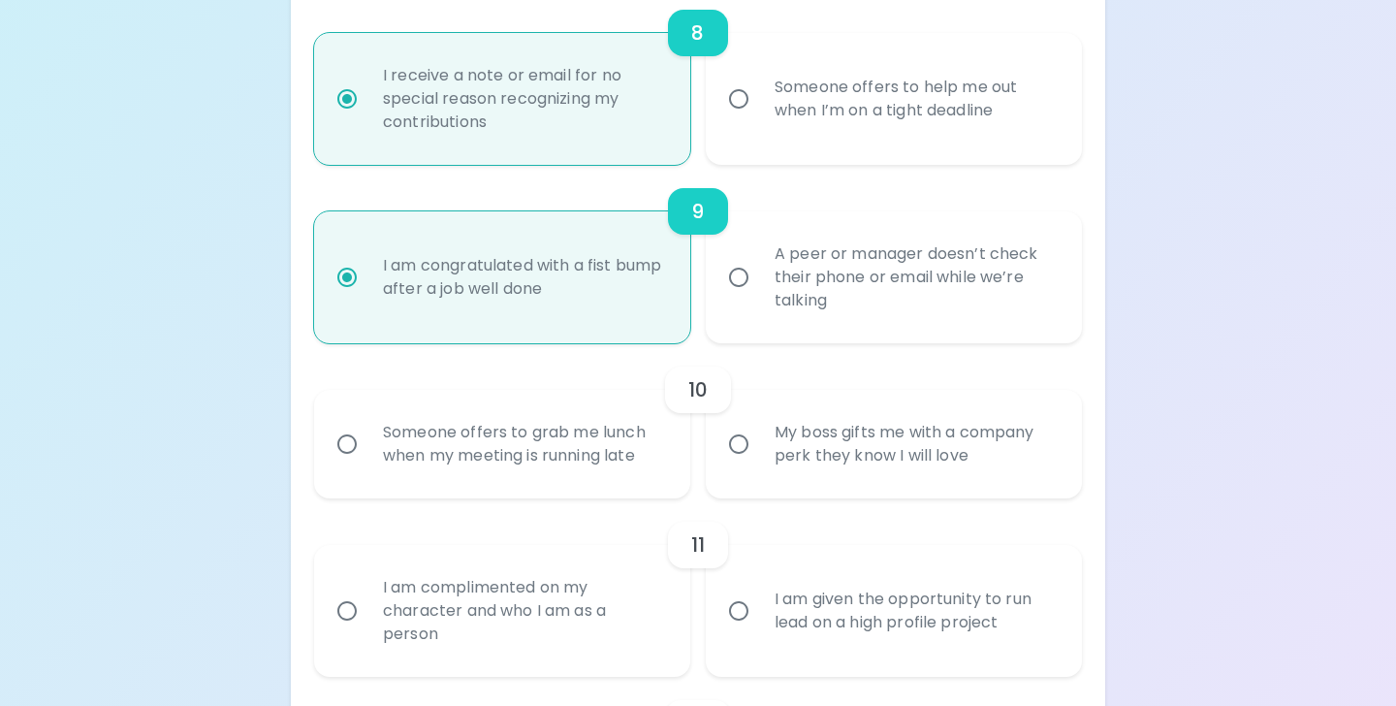
scroll to position [1719, 0]
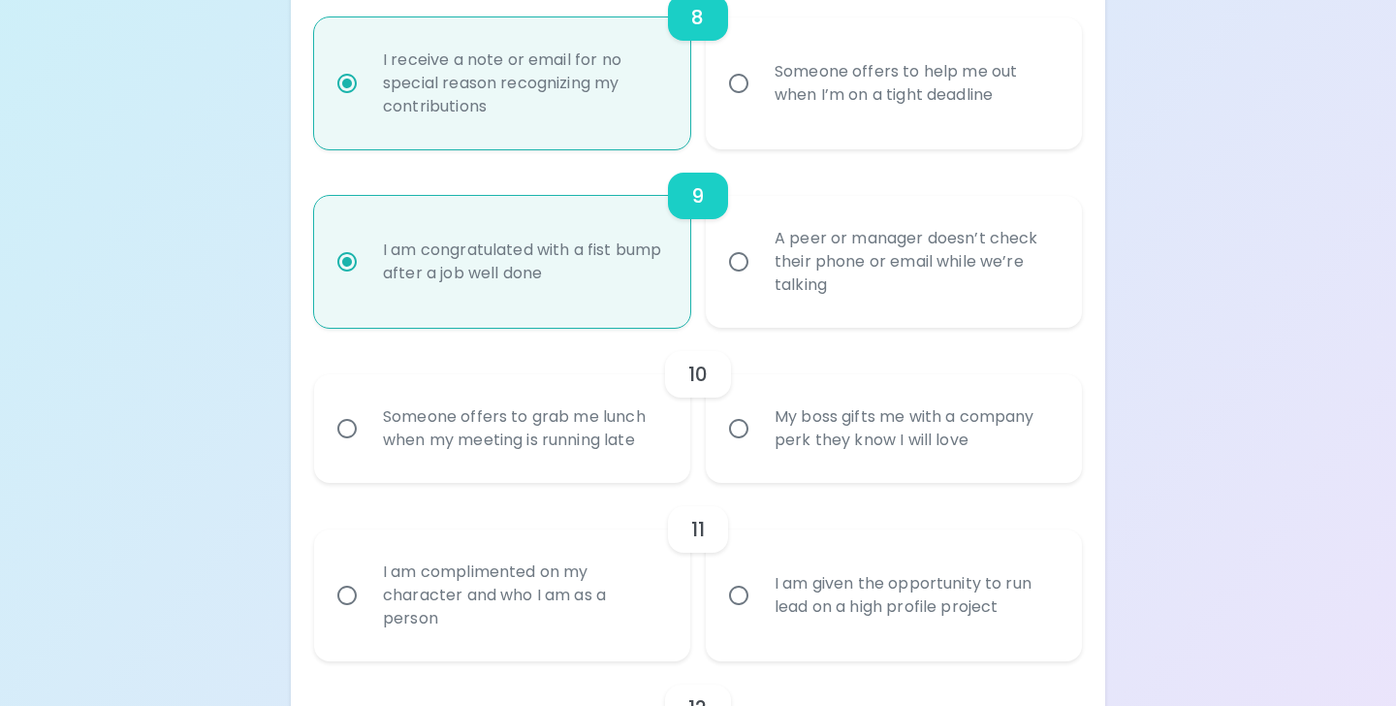
radio input "true"
click at [719, 446] on input "My boss gifts me with a company perk they know I will love" at bounding box center [739, 428] width 41 height 41
radio input "false"
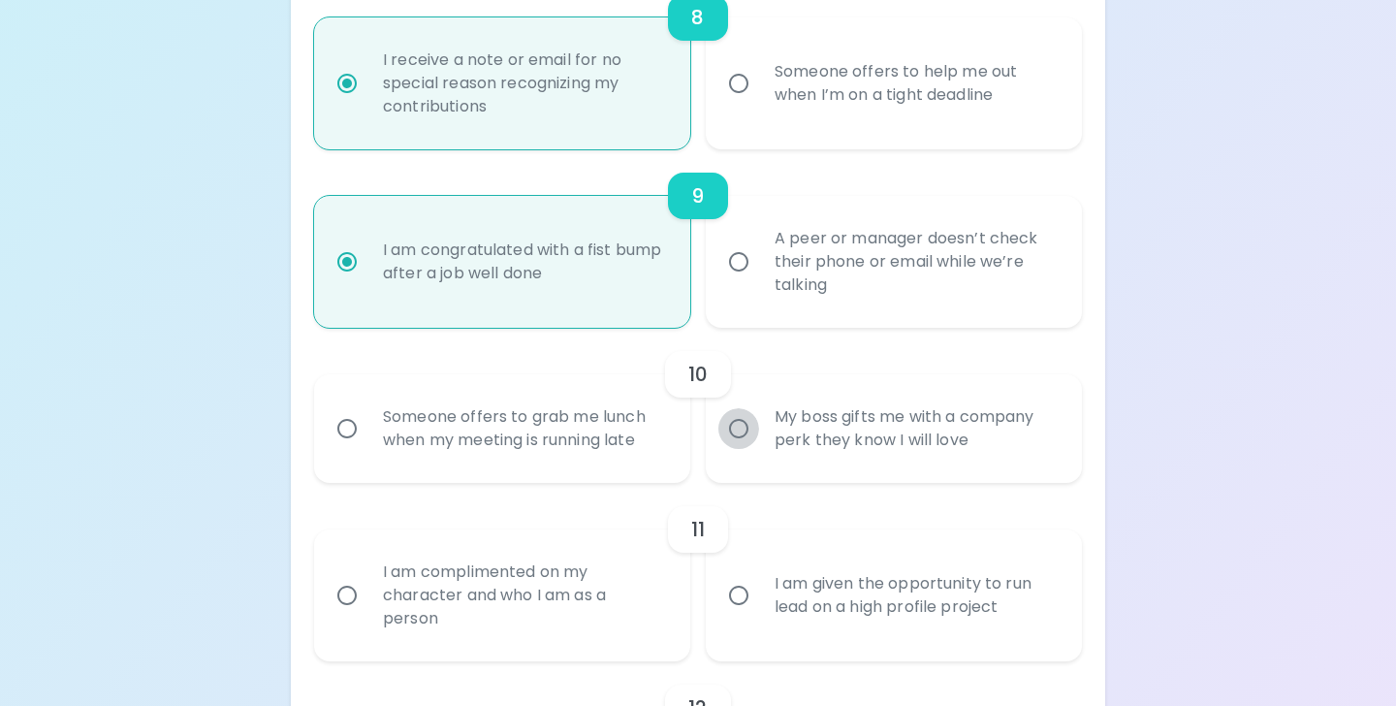
radio input "false"
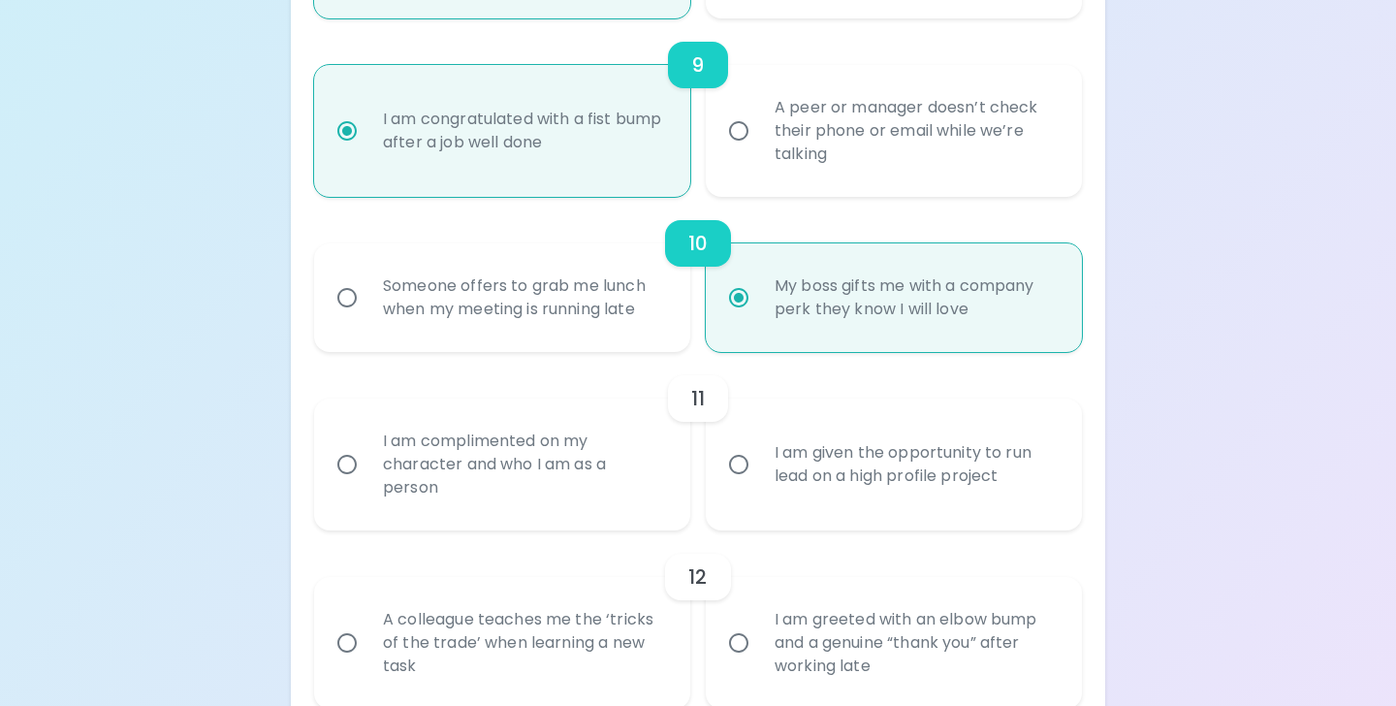
scroll to position [1874, 0]
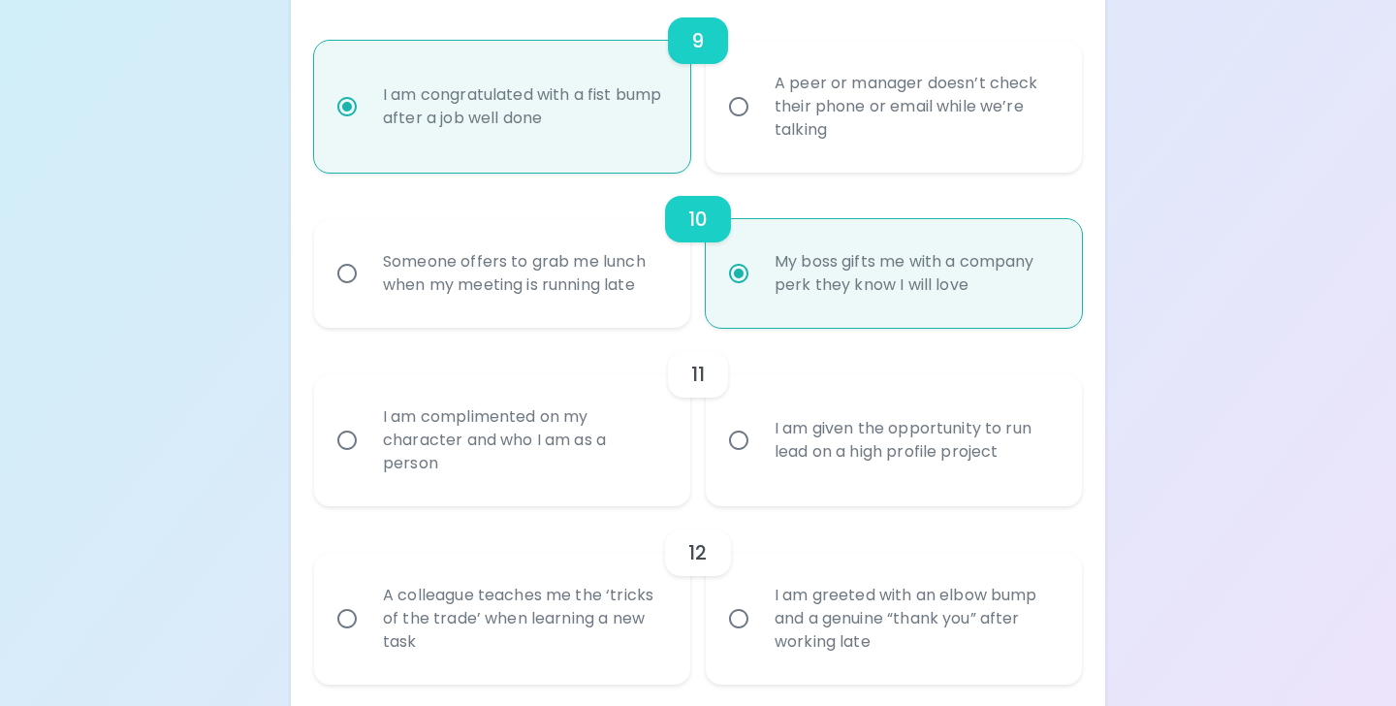
radio input "true"
click at [719, 446] on input "I am given the opportunity to run lead on a high profile project" at bounding box center [739, 440] width 41 height 41
radio input "false"
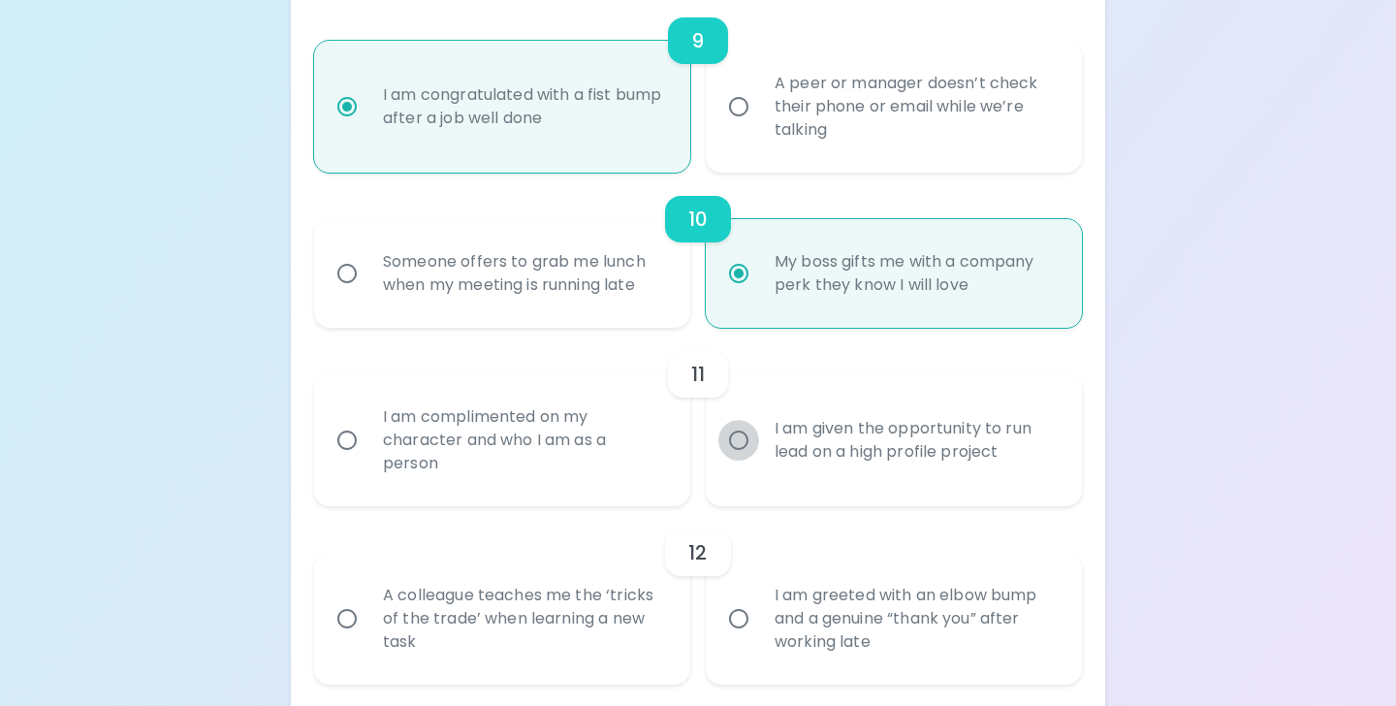
radio input "false"
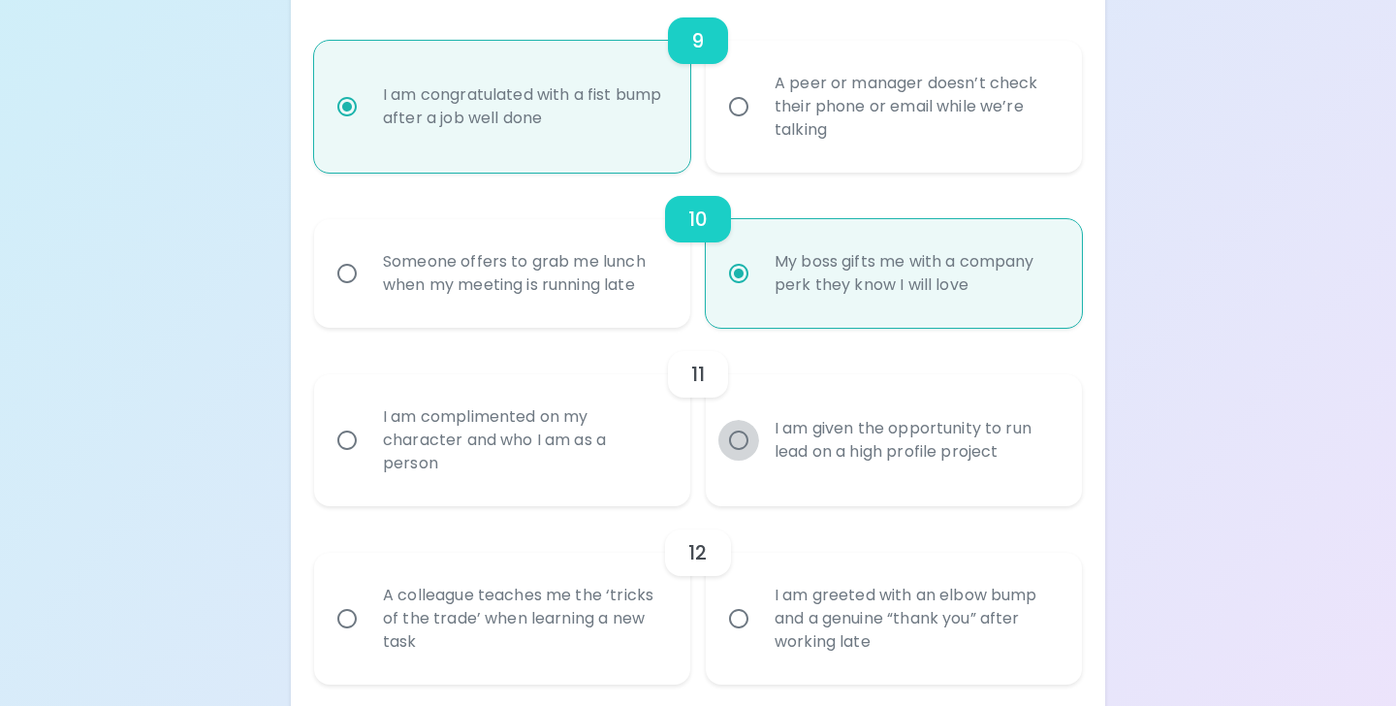
radio input "false"
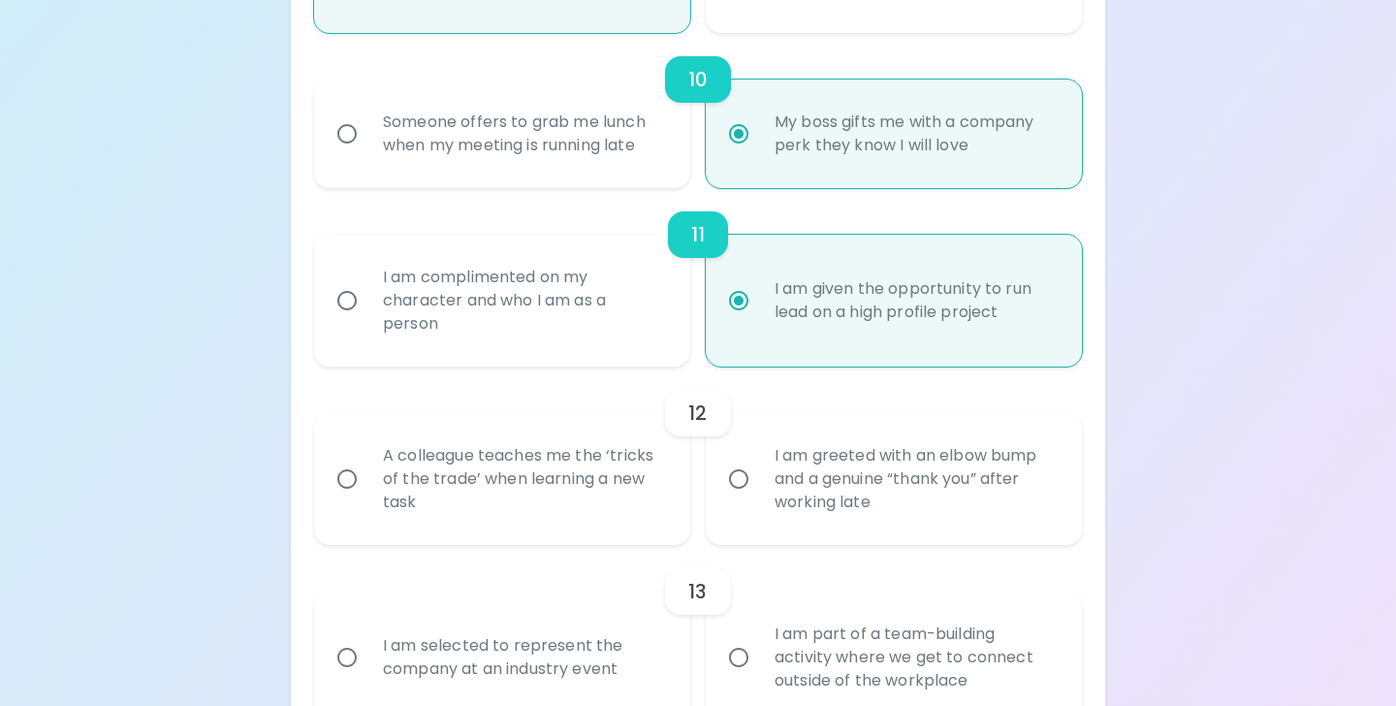
scroll to position [2030, 0]
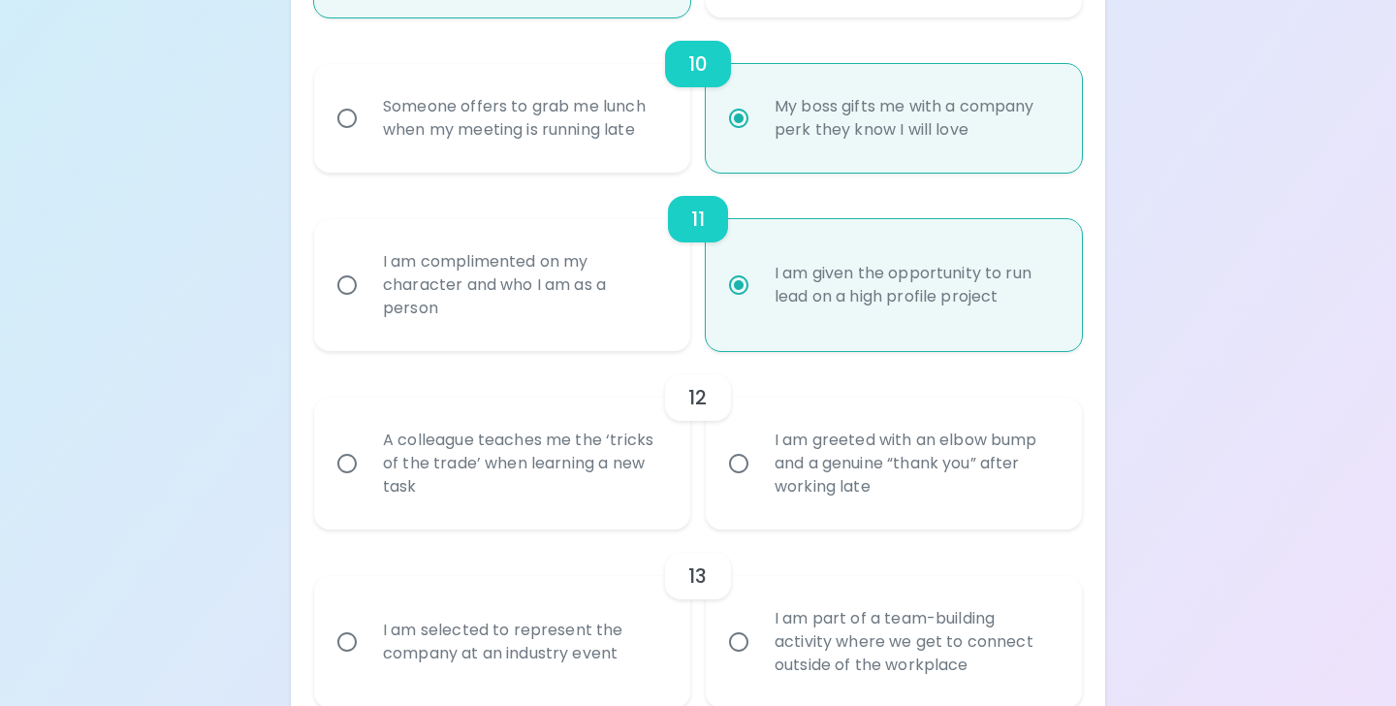
radio input "true"
click at [734, 493] on label "I am greeted with an elbow bump and a genuine “thank you” after working late" at bounding box center [883, 464] width 376 height 132
click at [734, 484] on input "I am greeted with an elbow bump and a genuine “thank you” after working late" at bounding box center [739, 463] width 41 height 41
radio input "false"
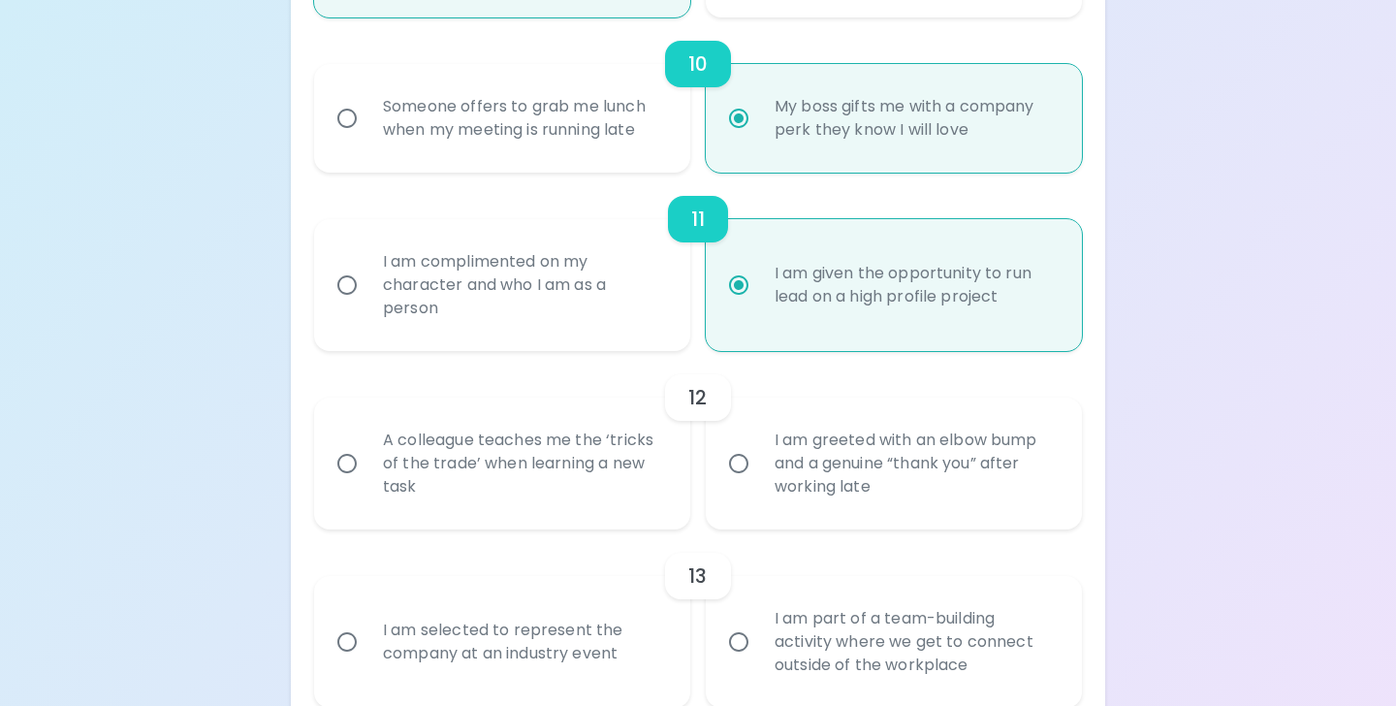
radio input "false"
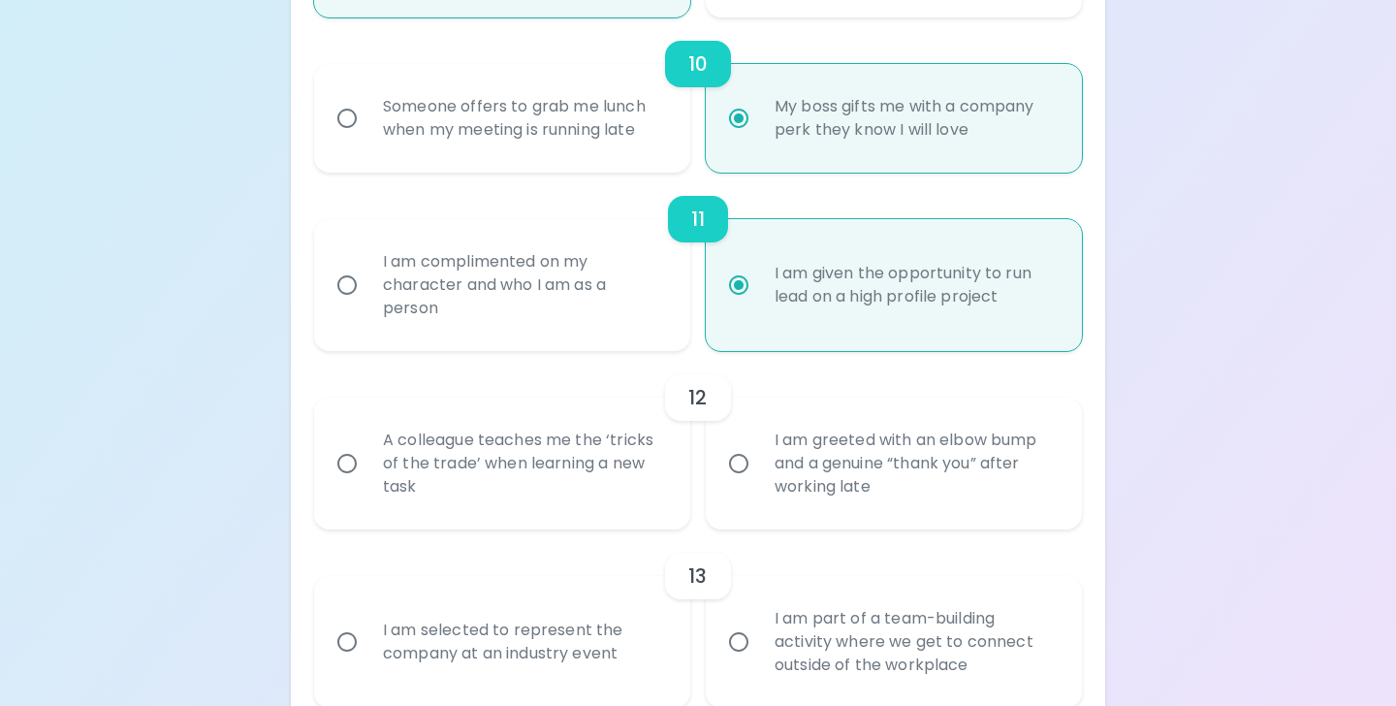
radio input "false"
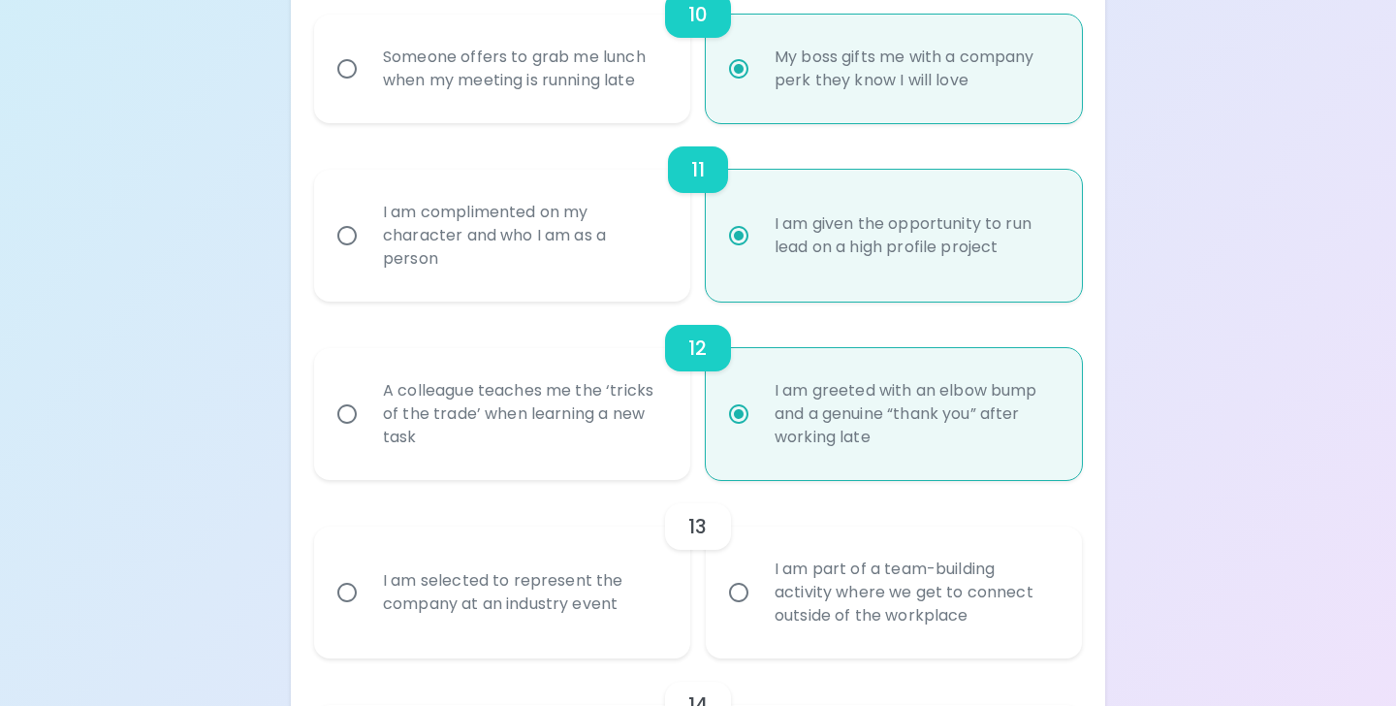
scroll to position [2185, 0]
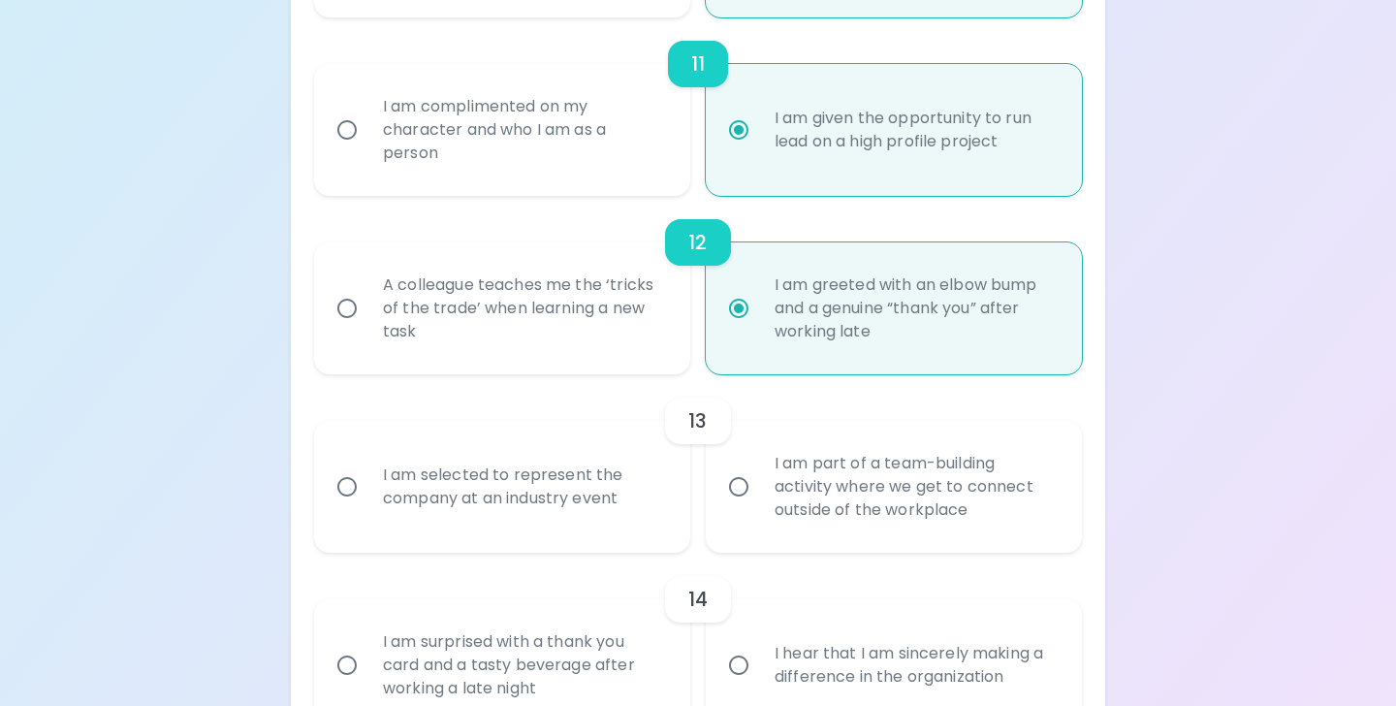
radio input "true"
click at [641, 493] on div "I am selected to represent the company at an industry event" at bounding box center [524, 486] width 312 height 93
click at [368, 493] on input "I am selected to represent the company at an industry event" at bounding box center [347, 486] width 41 height 41
radio input "false"
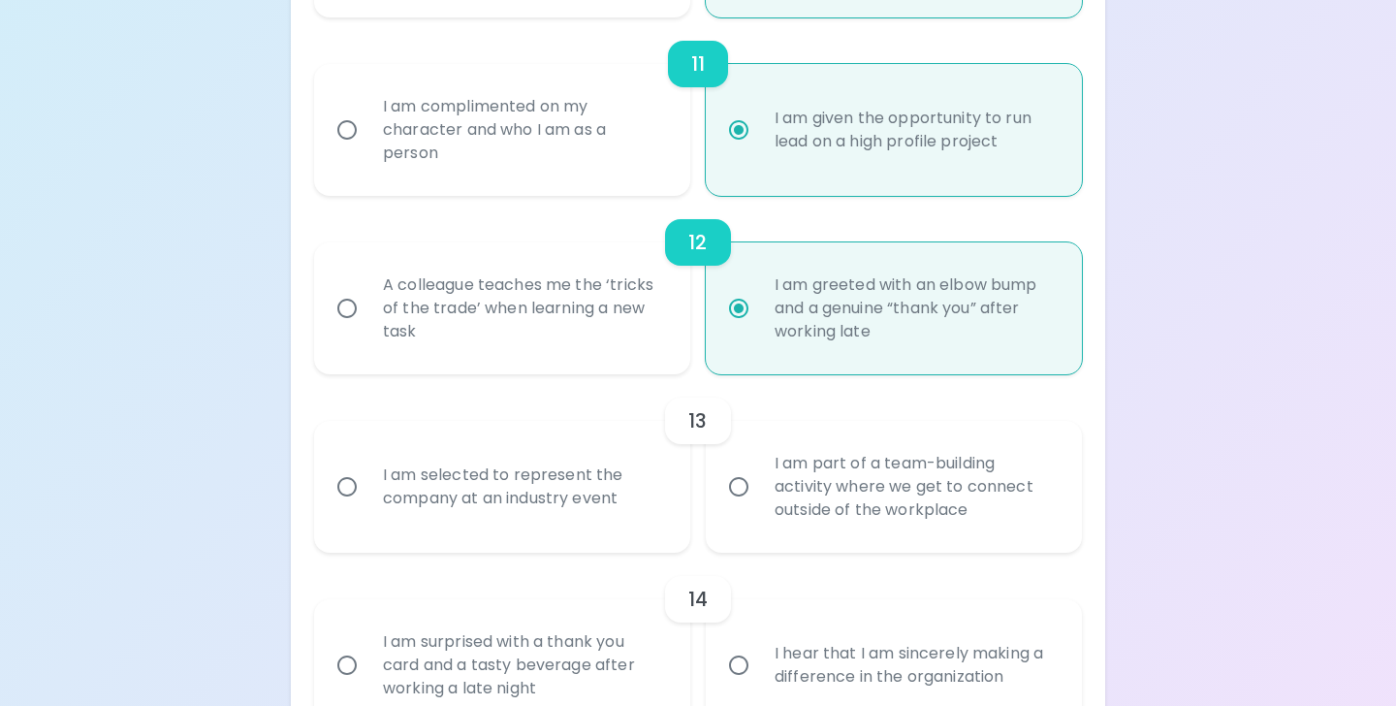
radio input "false"
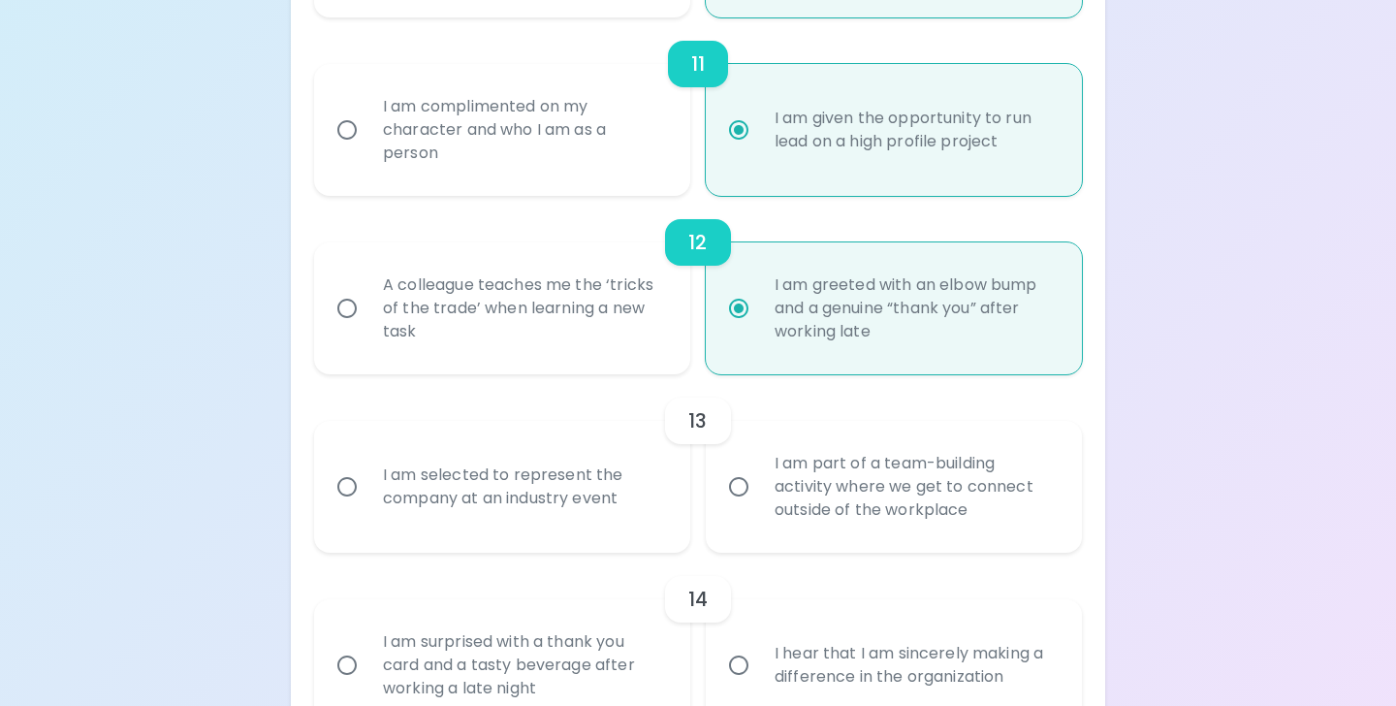
radio input "false"
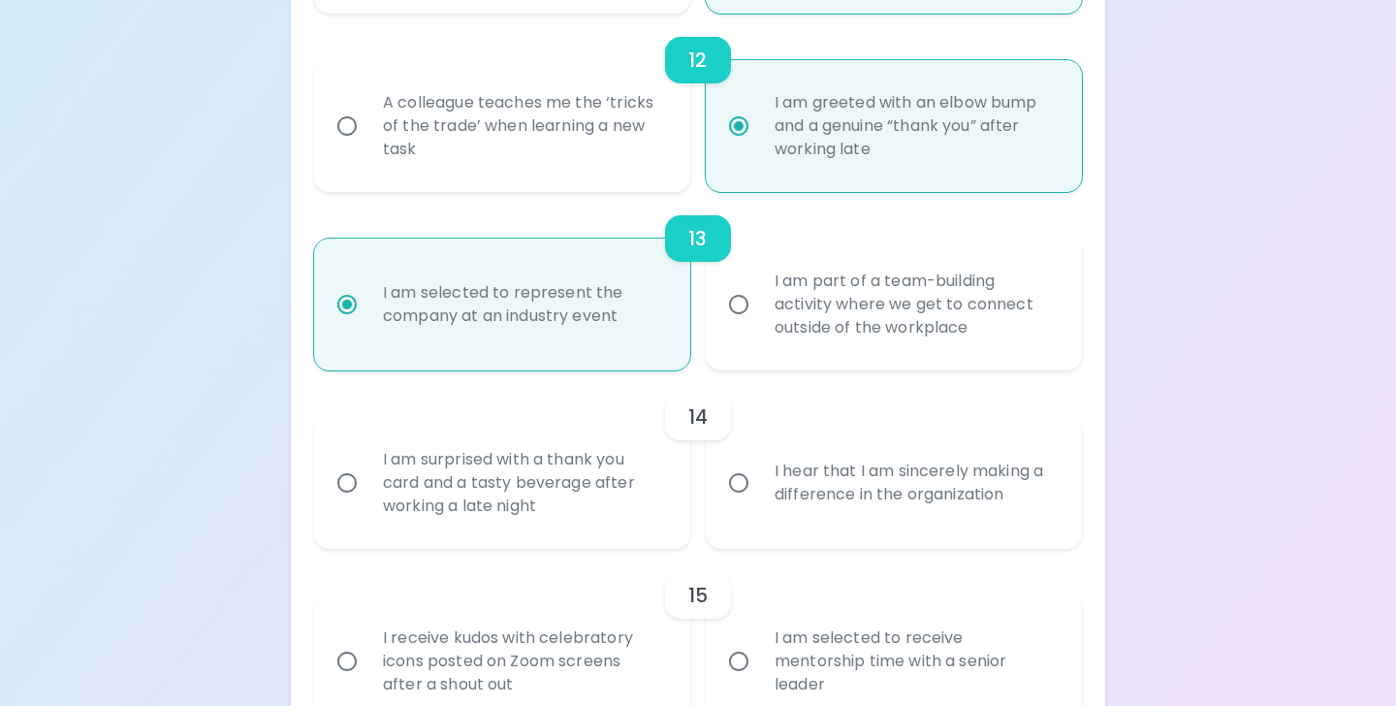
scroll to position [2373, 0]
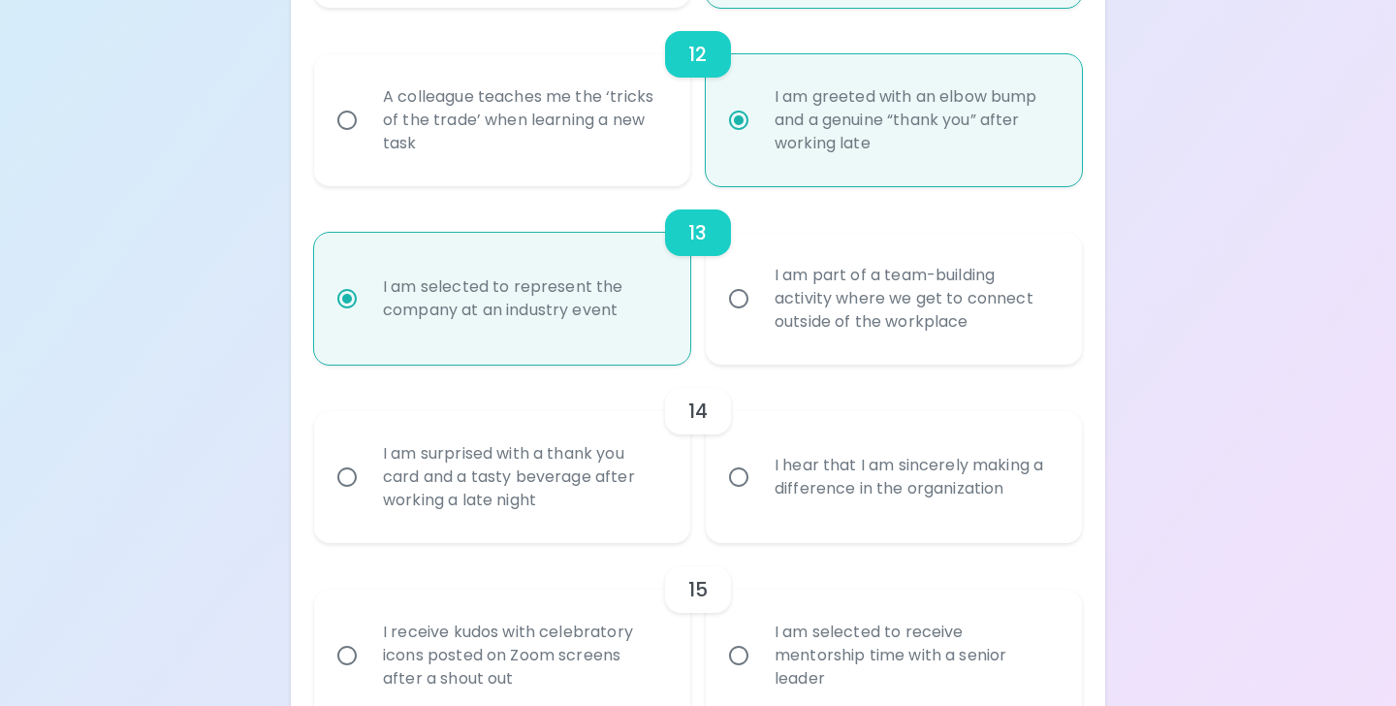
radio input "true"
click at [764, 504] on div "I hear that I am sincerely making a difference in the organization" at bounding box center [915, 477] width 312 height 93
click at [759, 497] on input "I hear that I am sincerely making a difference in the organization" at bounding box center [739, 477] width 41 height 41
radio input "false"
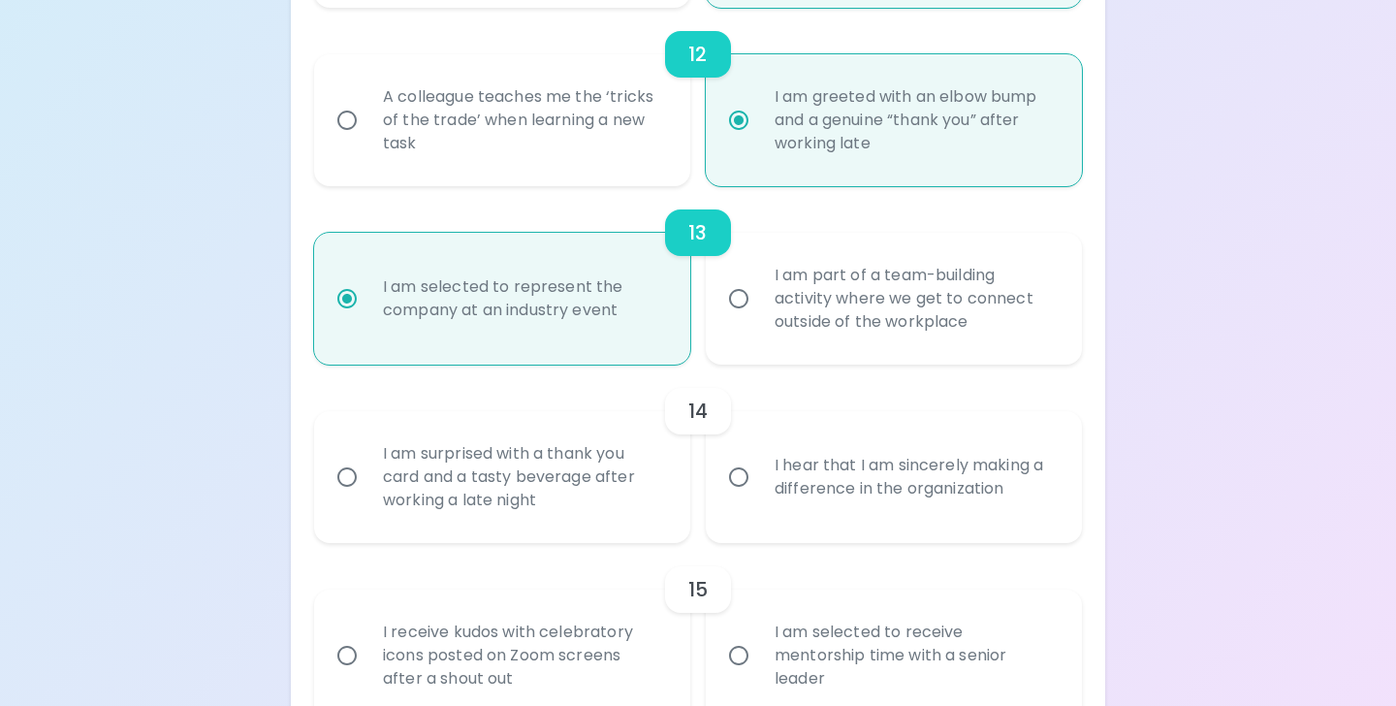
radio input "false"
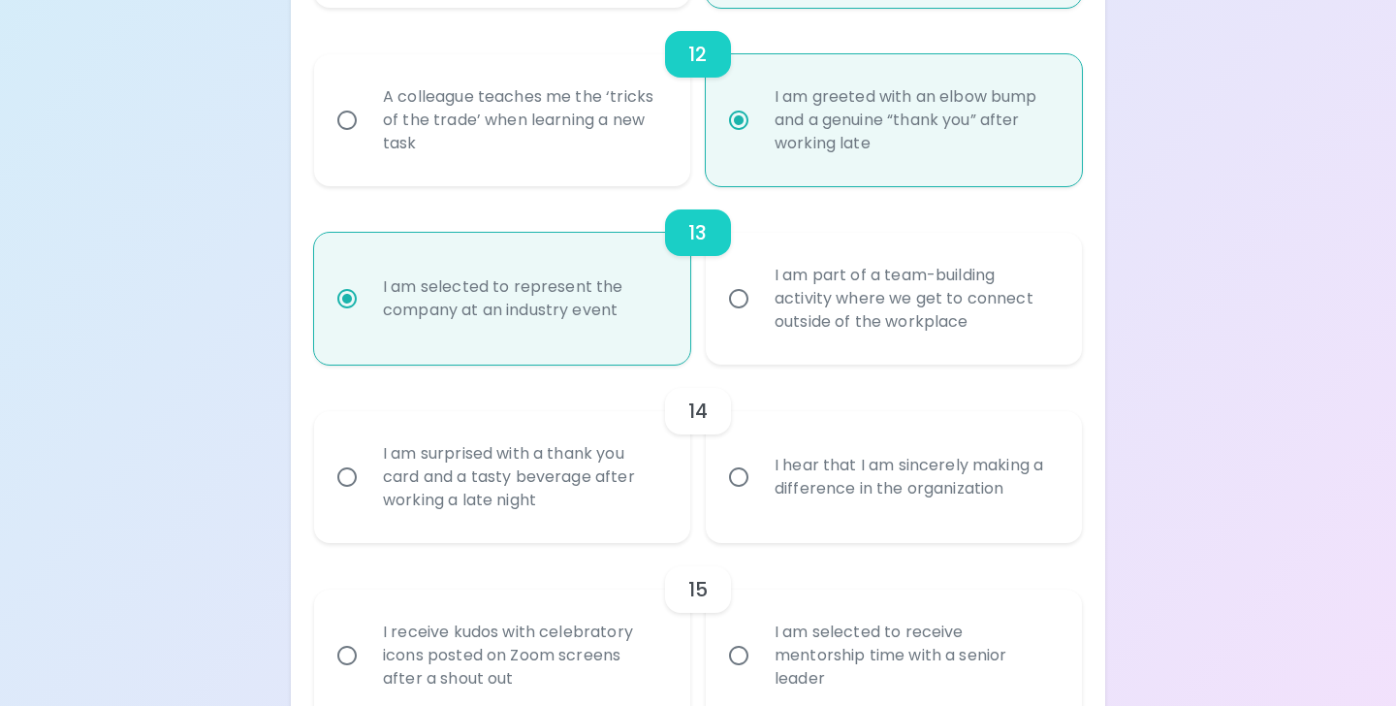
radio input "false"
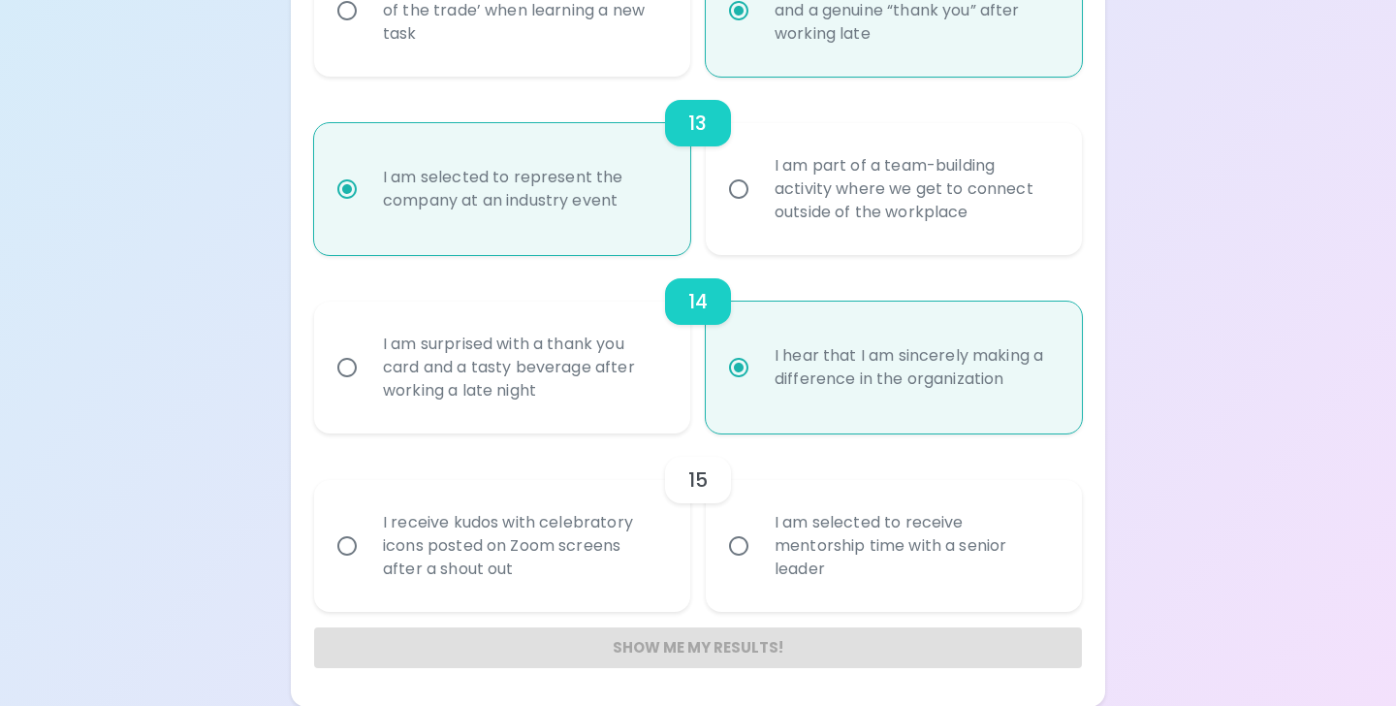
scroll to position [2483, 0]
radio input "true"
click at [734, 544] on input "I am selected to receive mentorship time with a senior leader" at bounding box center [739, 545] width 41 height 41
radio input "false"
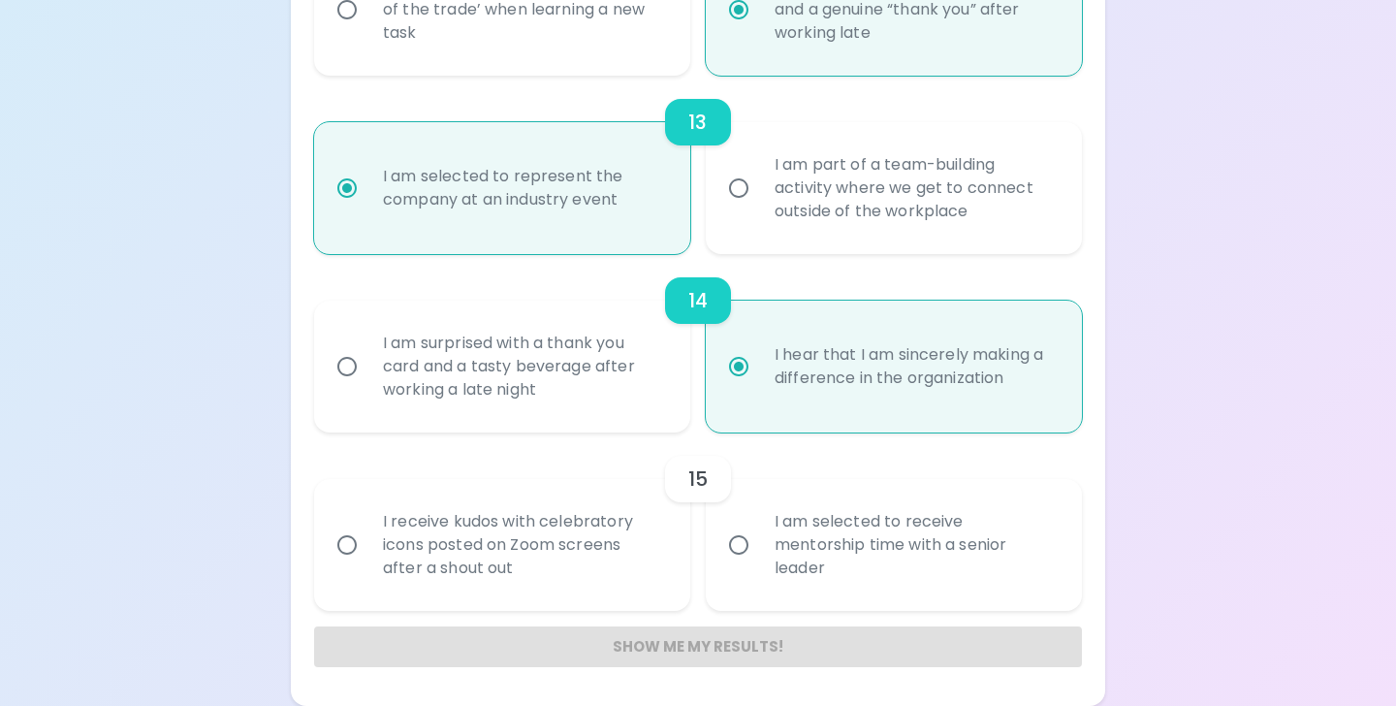
radio input "false"
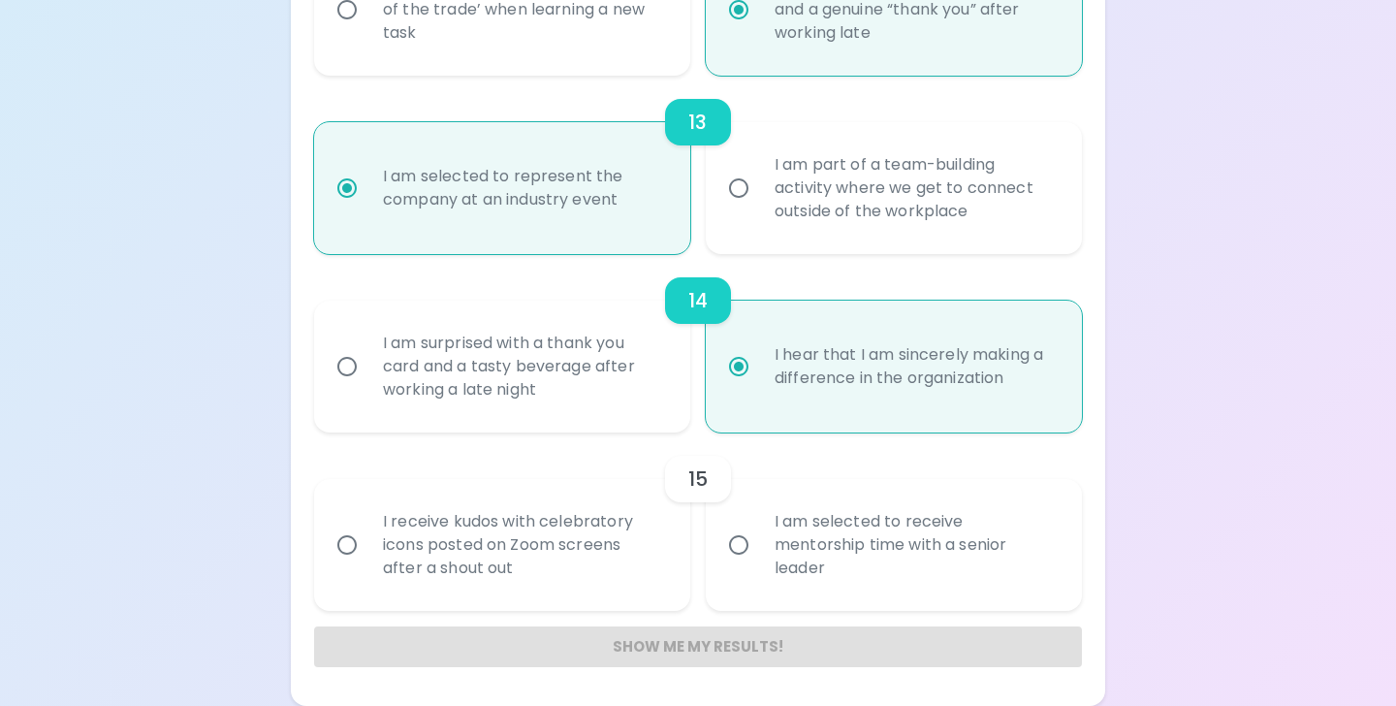
radio input "false"
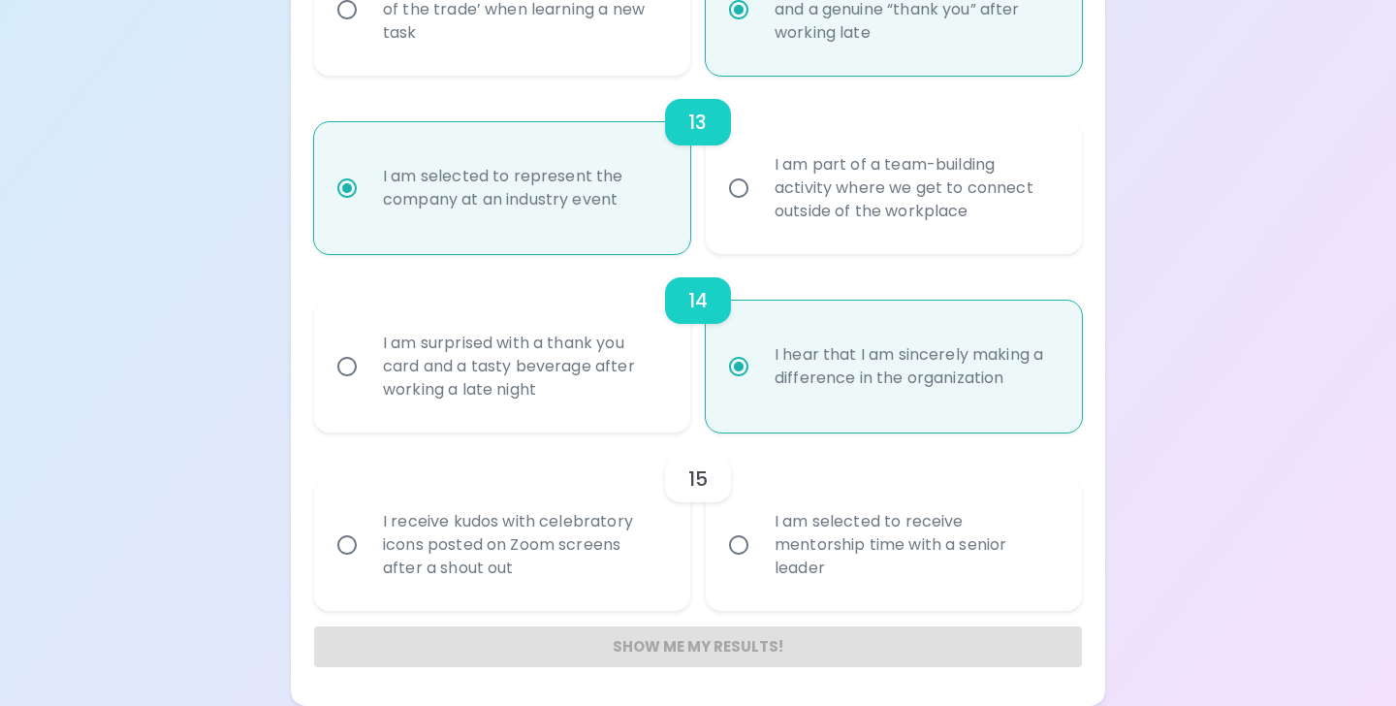
radio input "false"
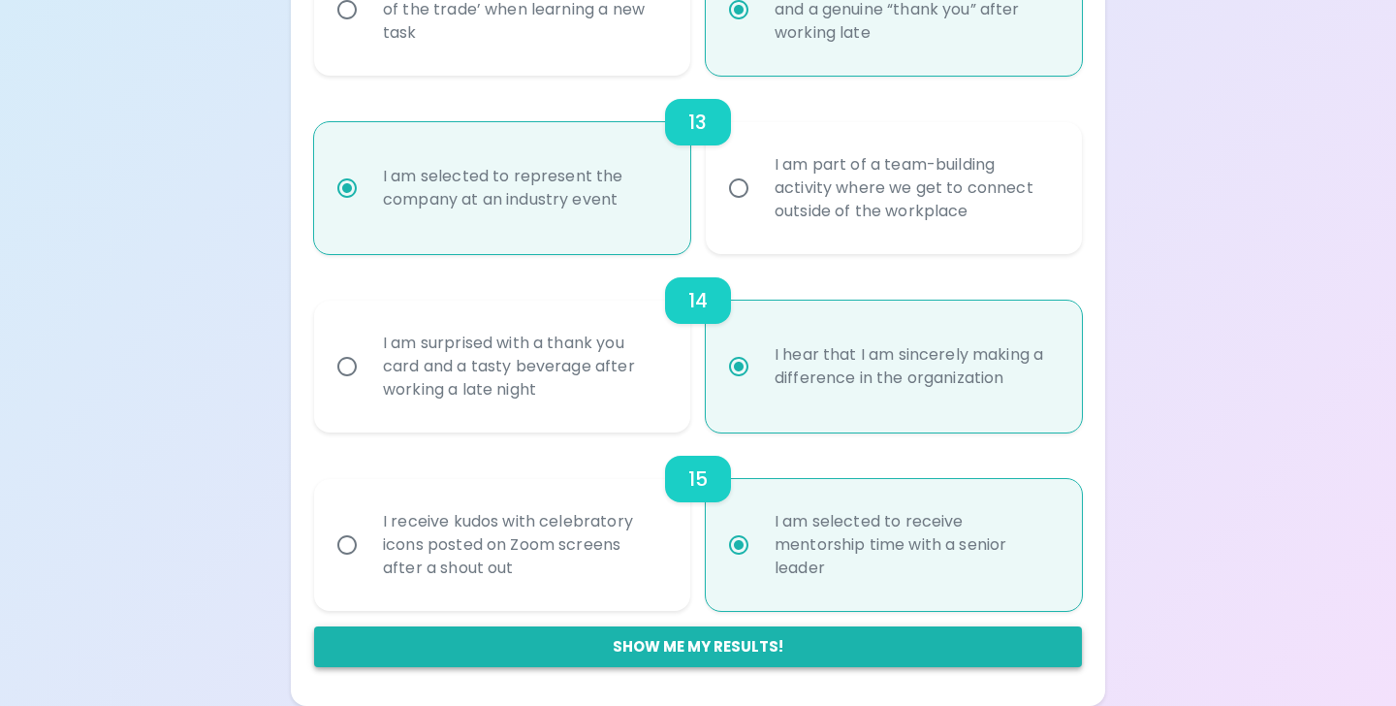
radio input "true"
click at [727, 641] on button "Show me my results!" at bounding box center [698, 646] width 768 height 41
radio input "false"
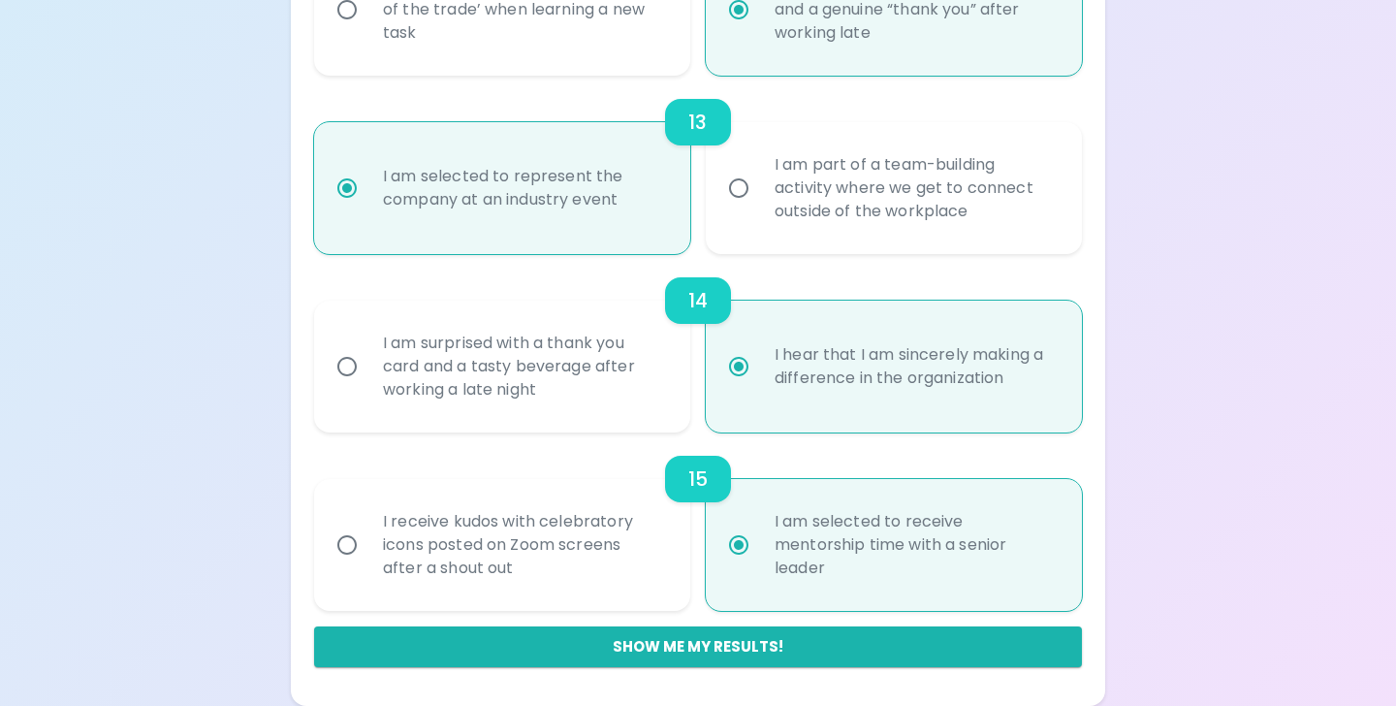
radio input "false"
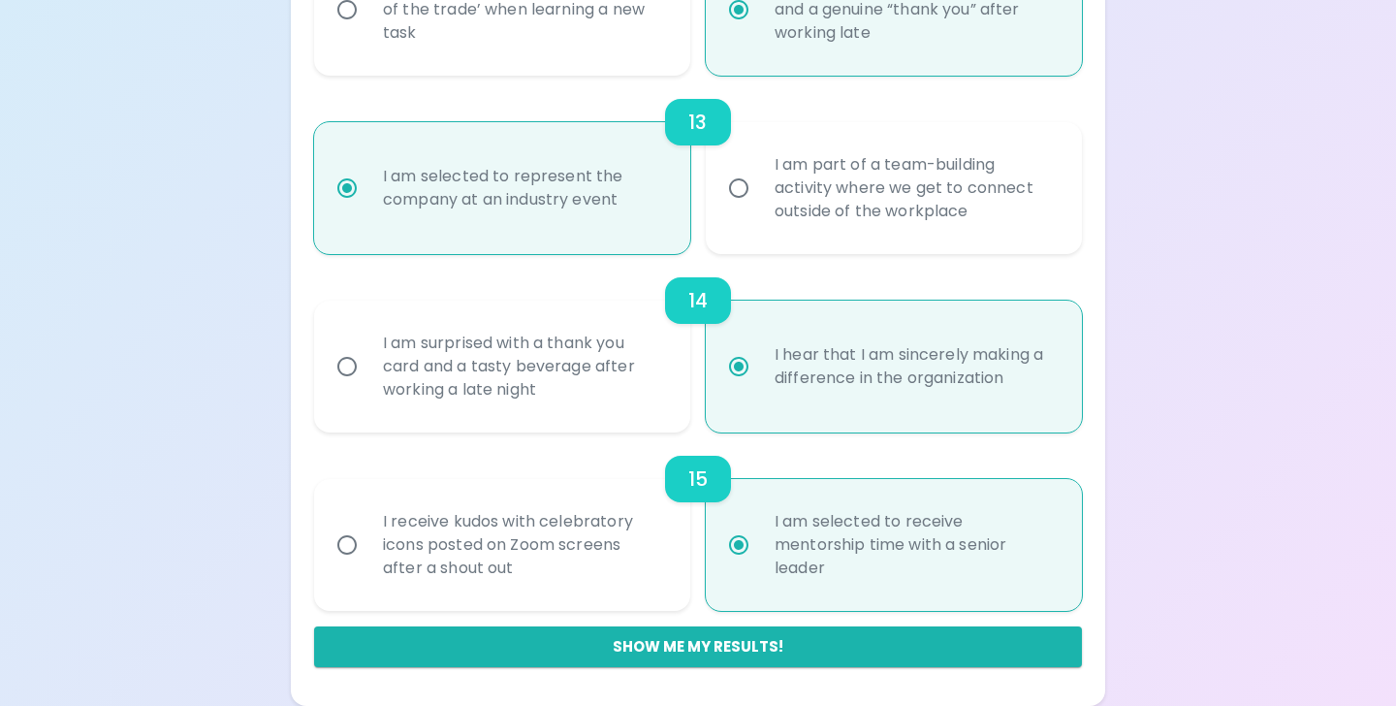
radio input "false"
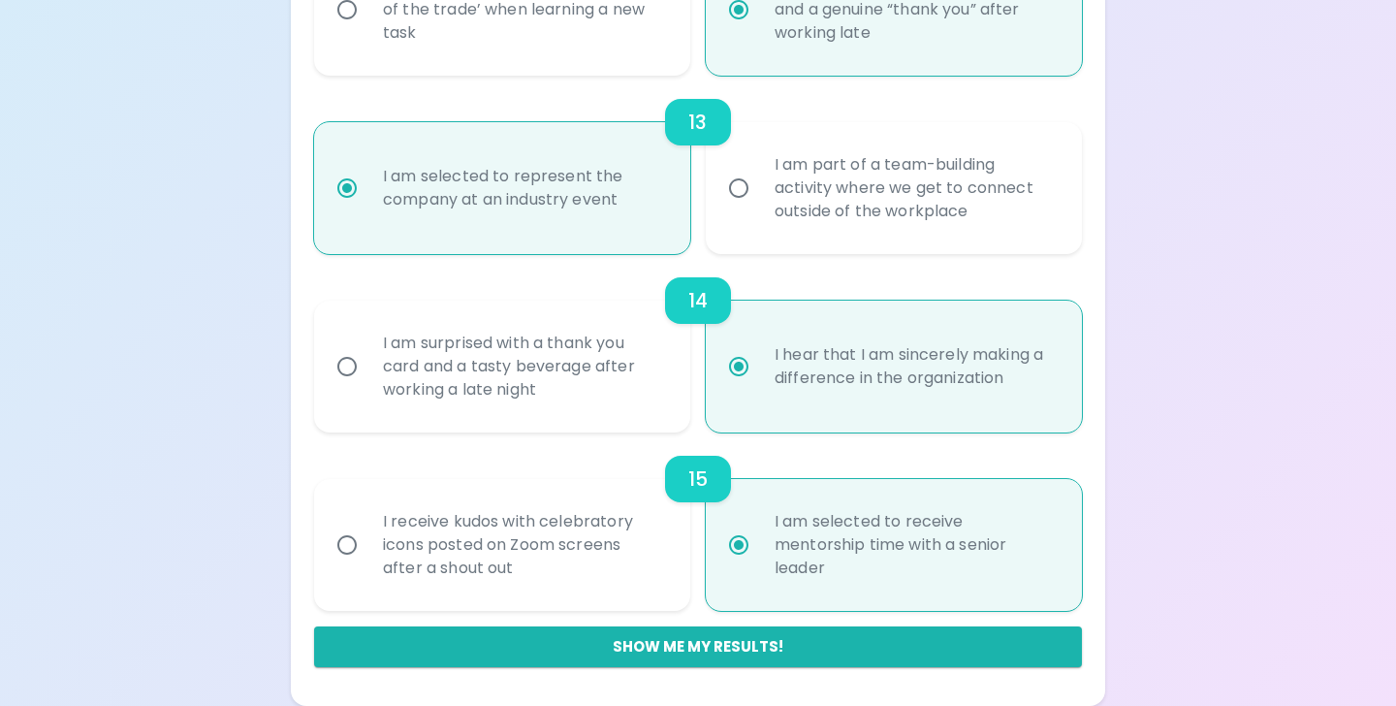
radio input "false"
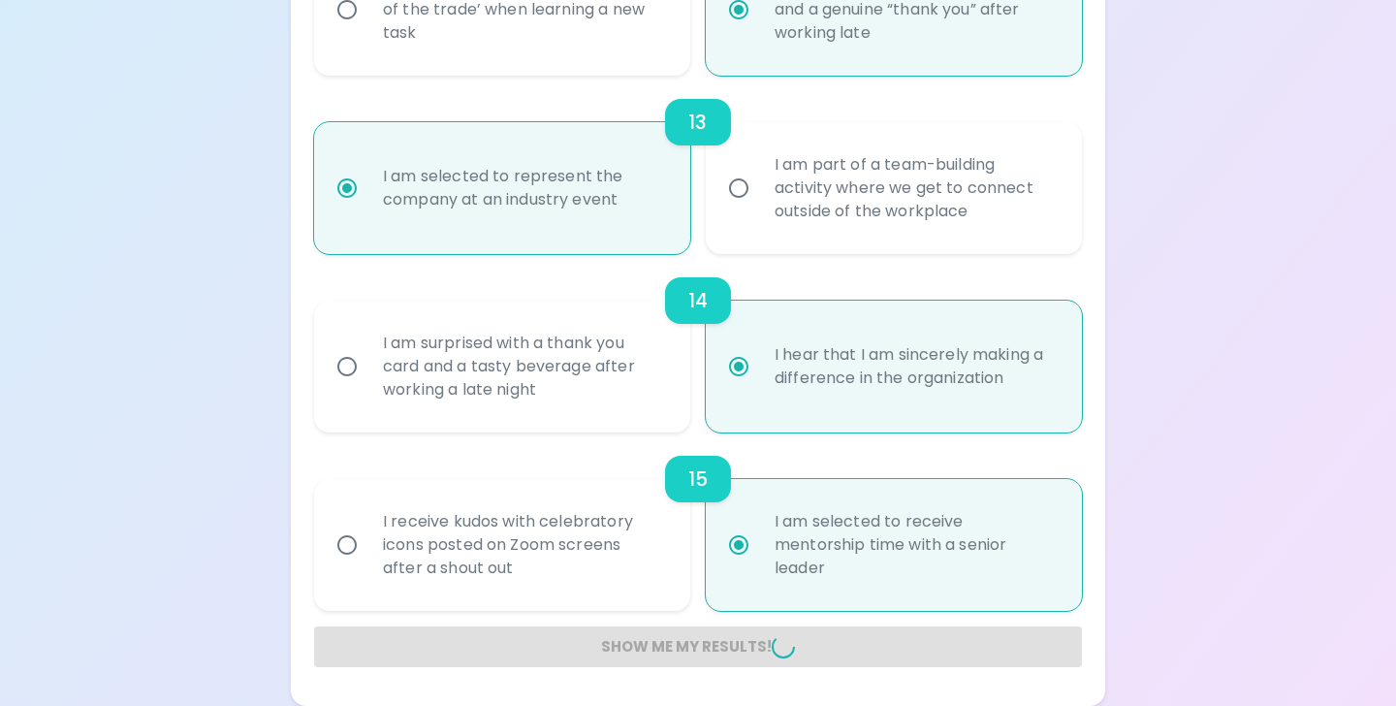
radio input "false"
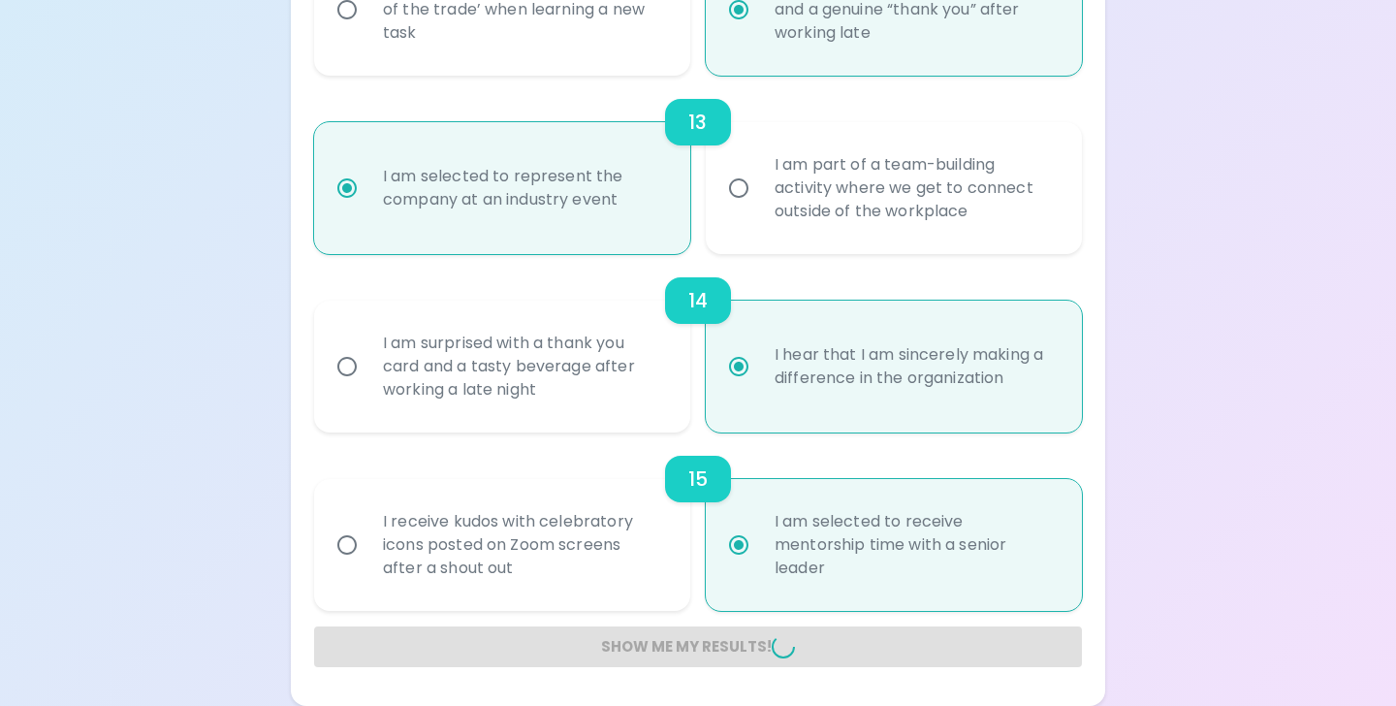
radio input "false"
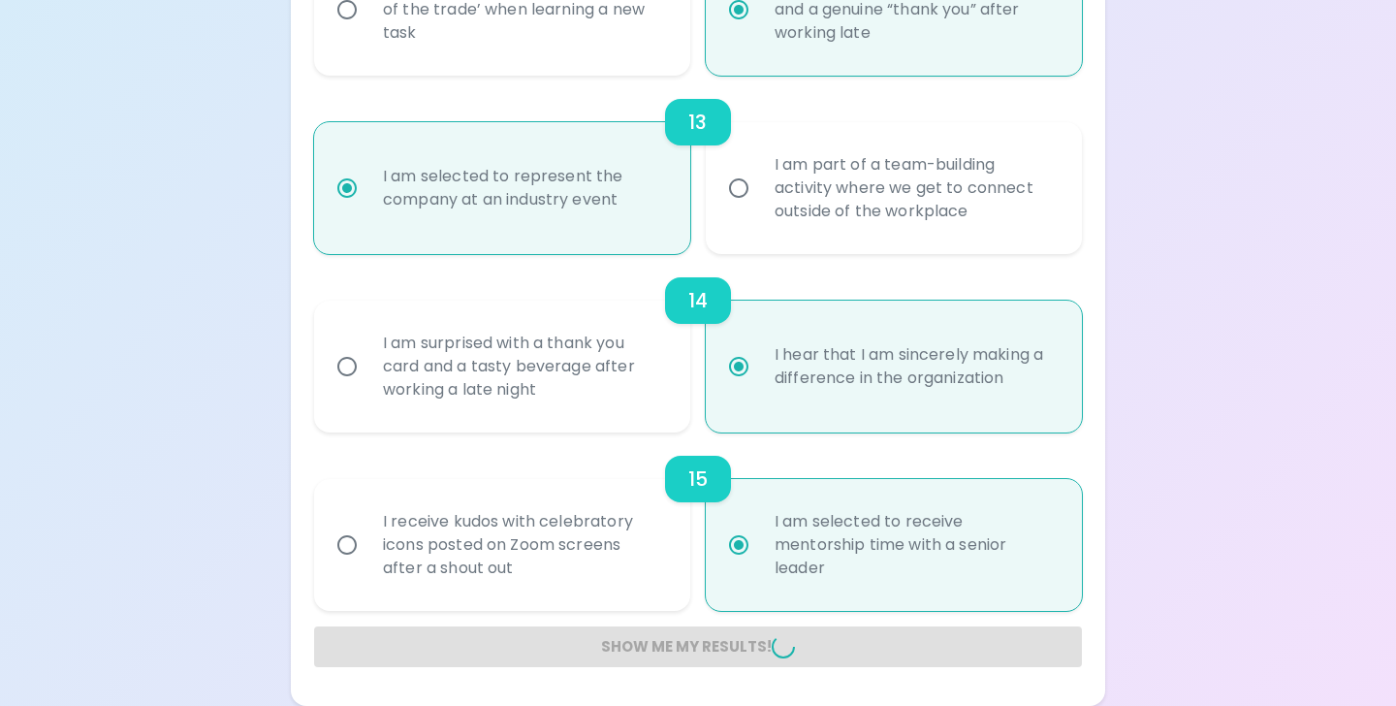
radio input "false"
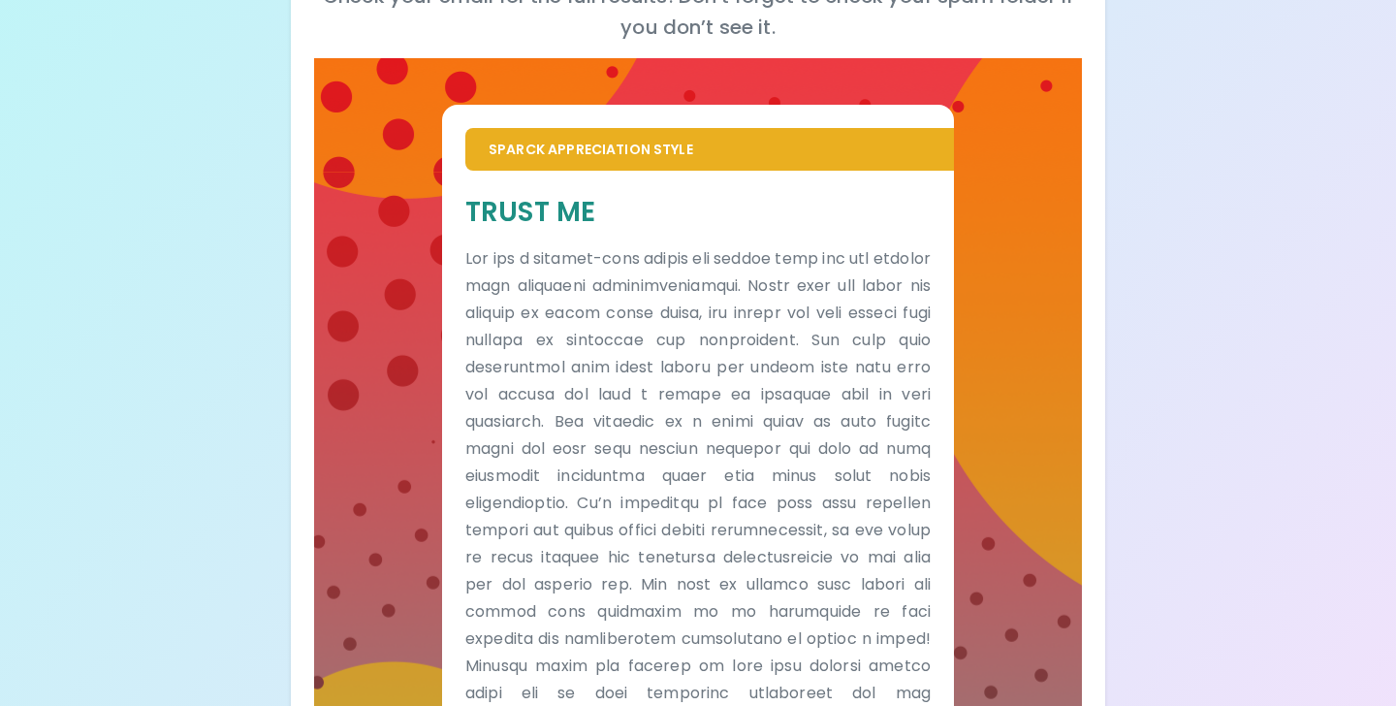
scroll to position [429, 0]
